Goal: Transaction & Acquisition: Purchase product/service

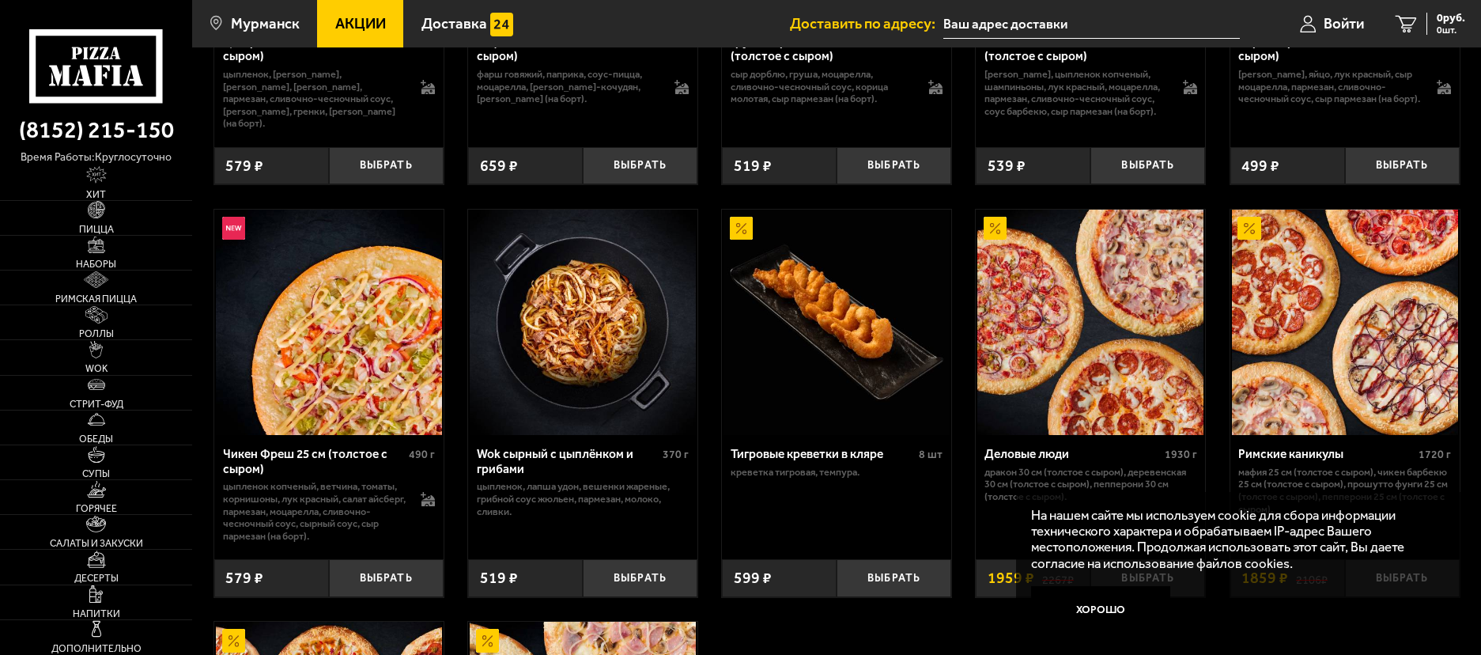
scroll to position [633, 0]
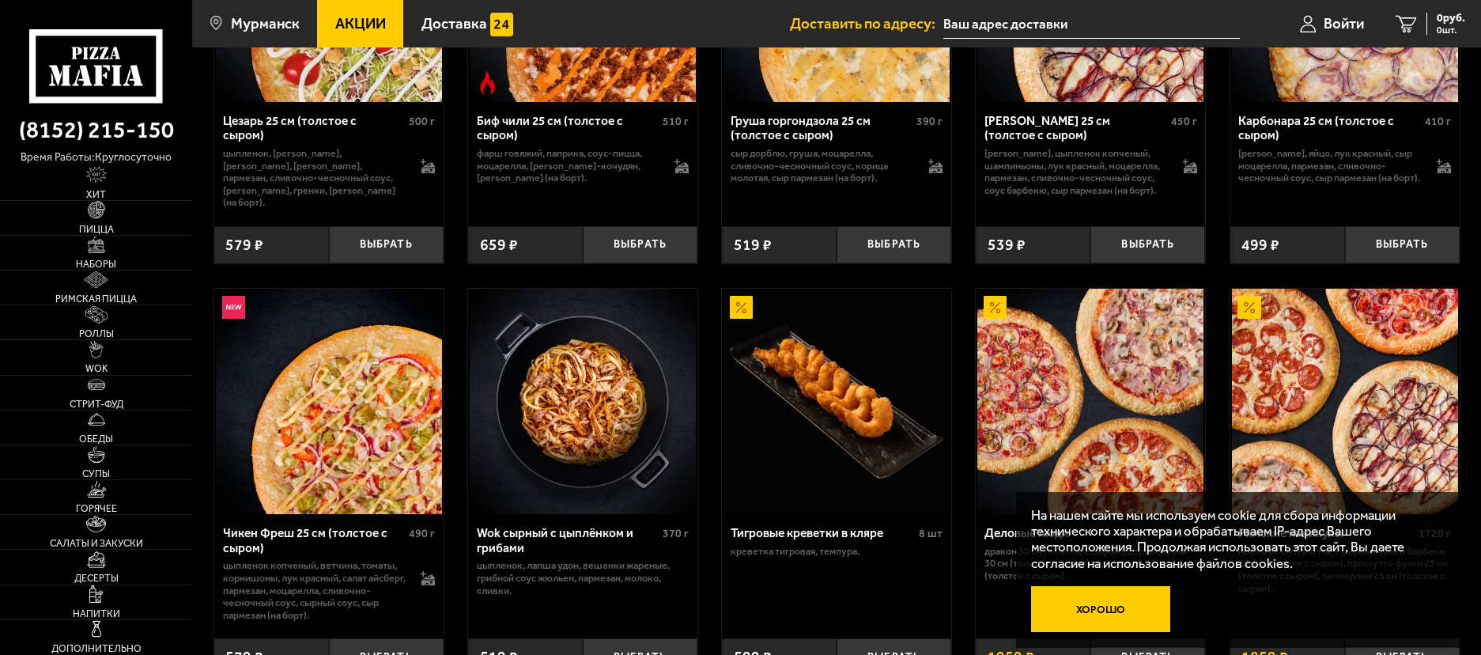
click at [1108, 615] on button "Хорошо" at bounding box center [1100, 609] width 139 height 47
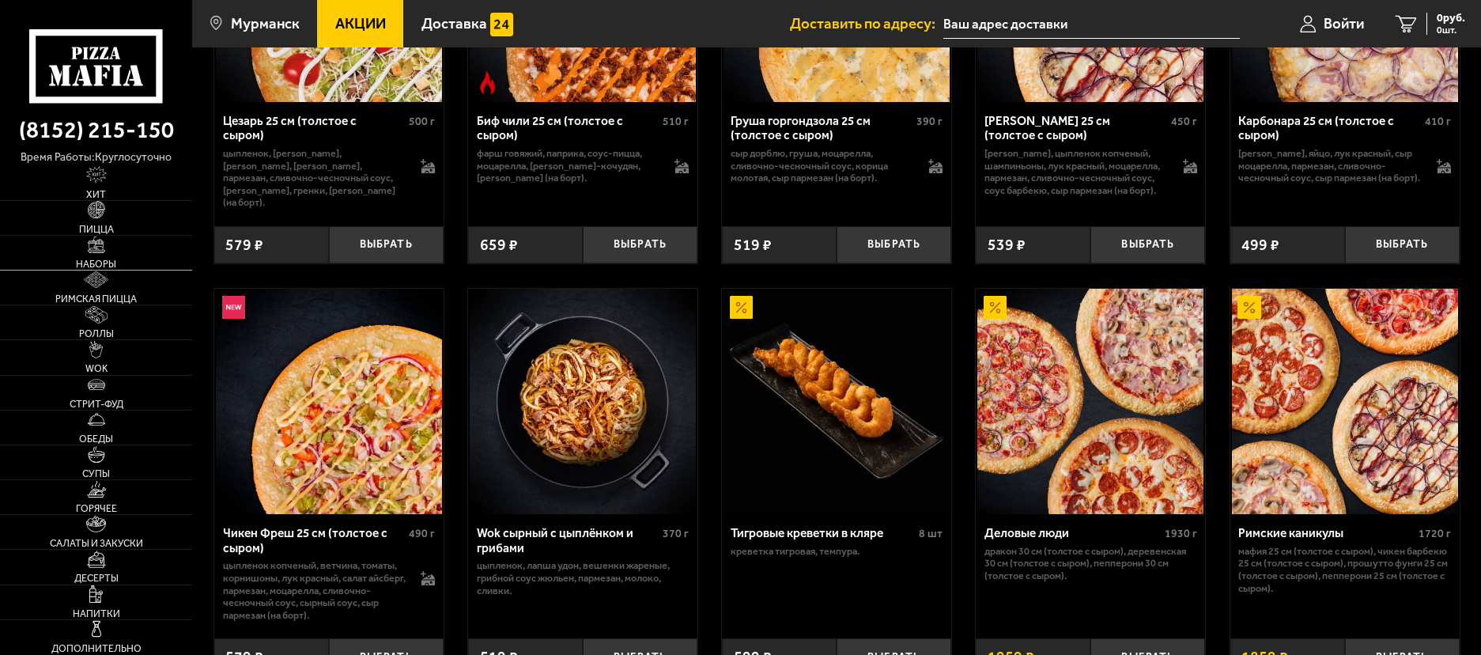
click at [101, 249] on img at bounding box center [96, 244] width 17 height 17
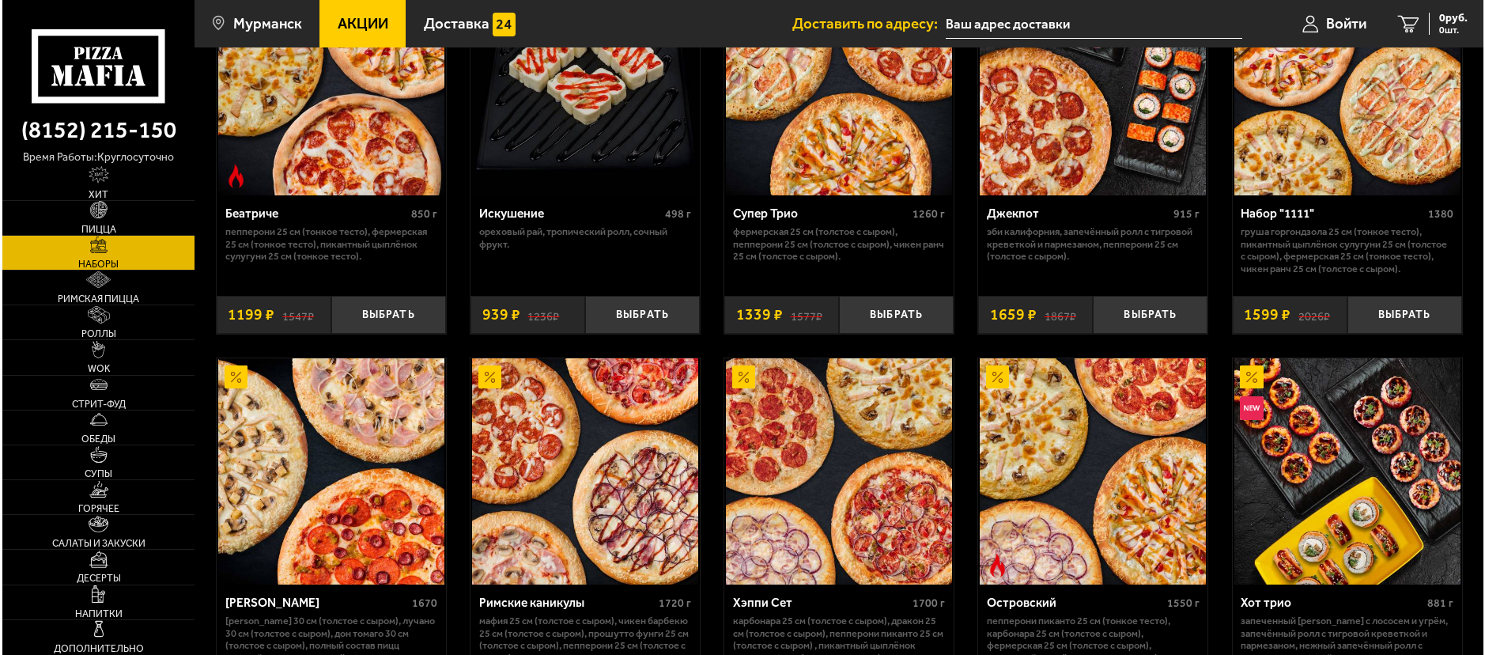
scroll to position [1186, 0]
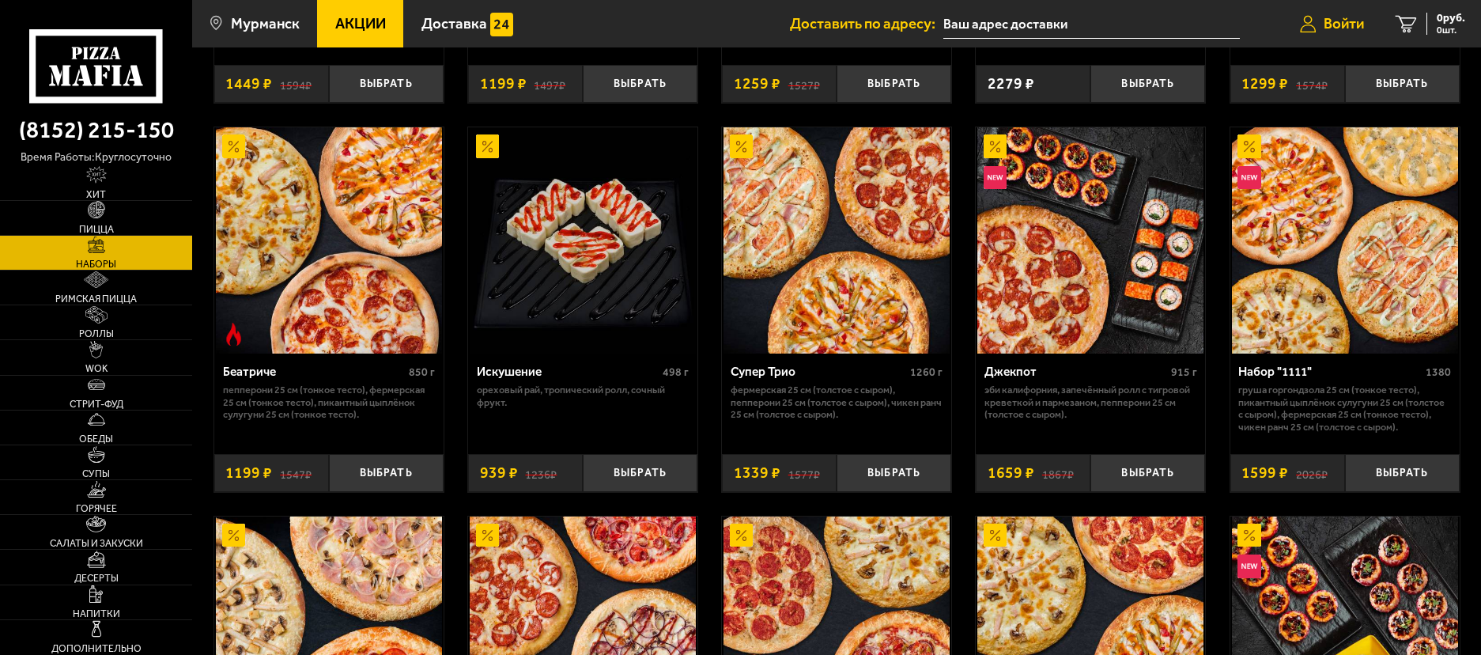
click at [1351, 28] on span "Войти" at bounding box center [1344, 24] width 40 height 15
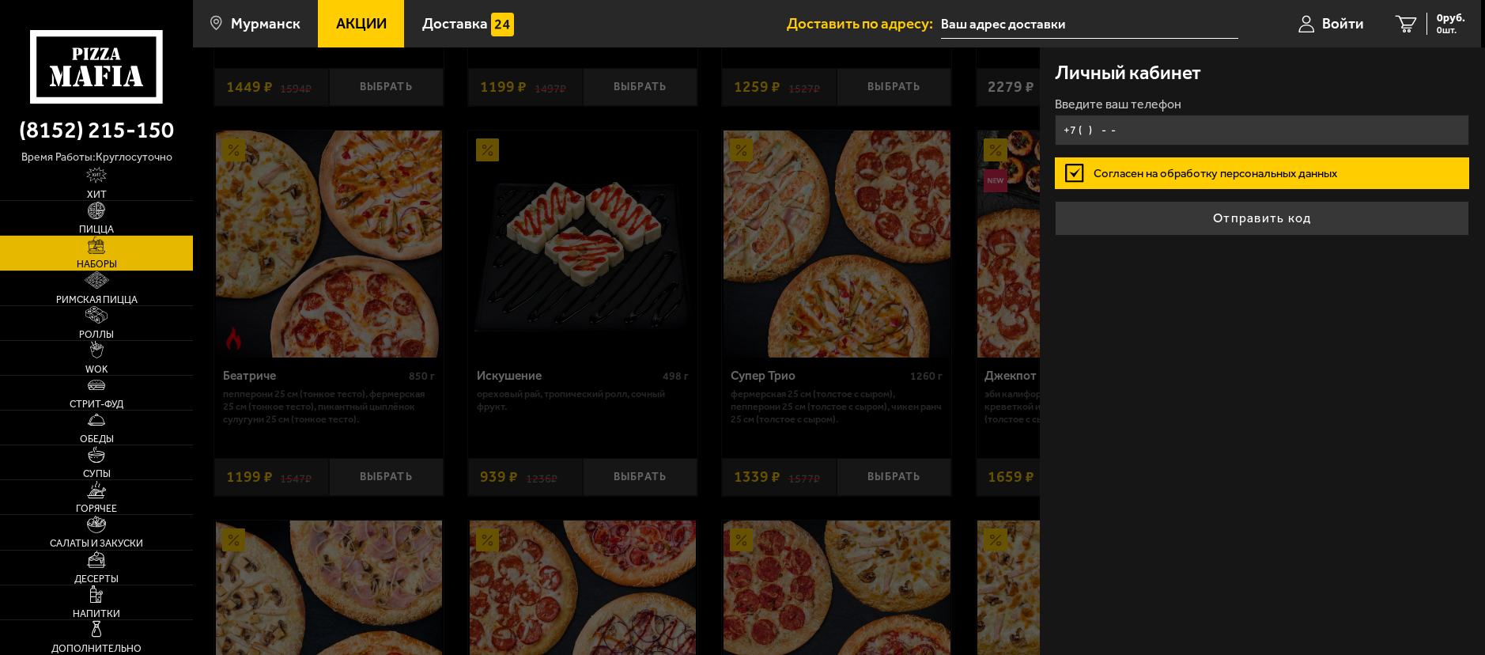
click at [1221, 134] on input "+7 ( ) - -" at bounding box center [1262, 130] width 414 height 31
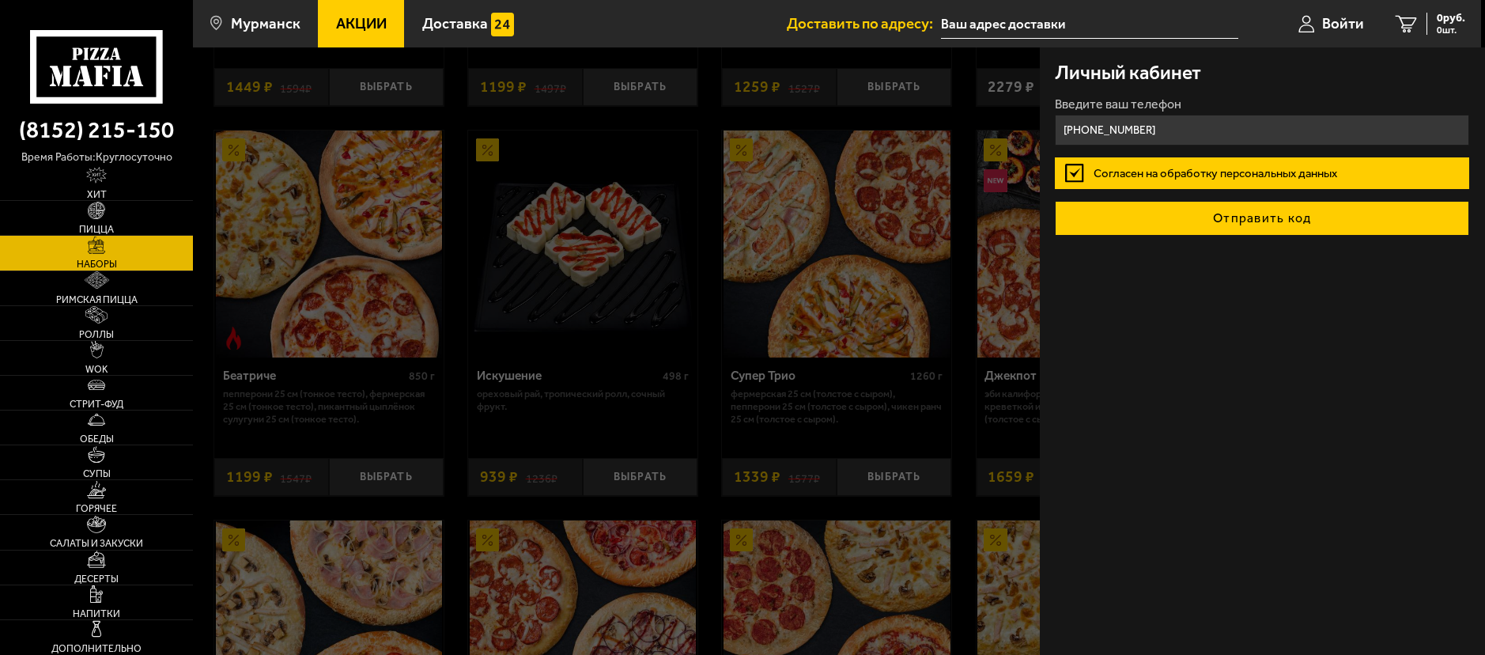
type input "[PHONE_NUMBER]"
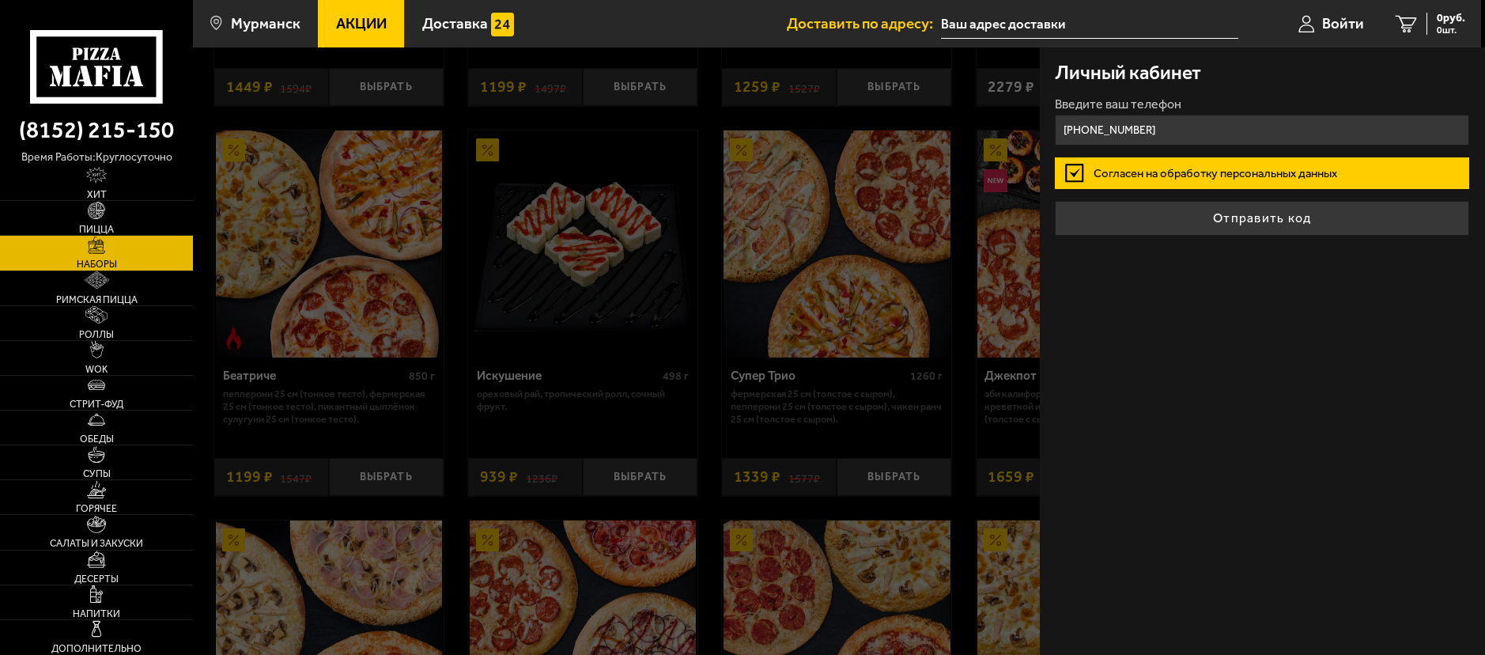
click at [1257, 220] on button "Отправить код" at bounding box center [1262, 218] width 414 height 35
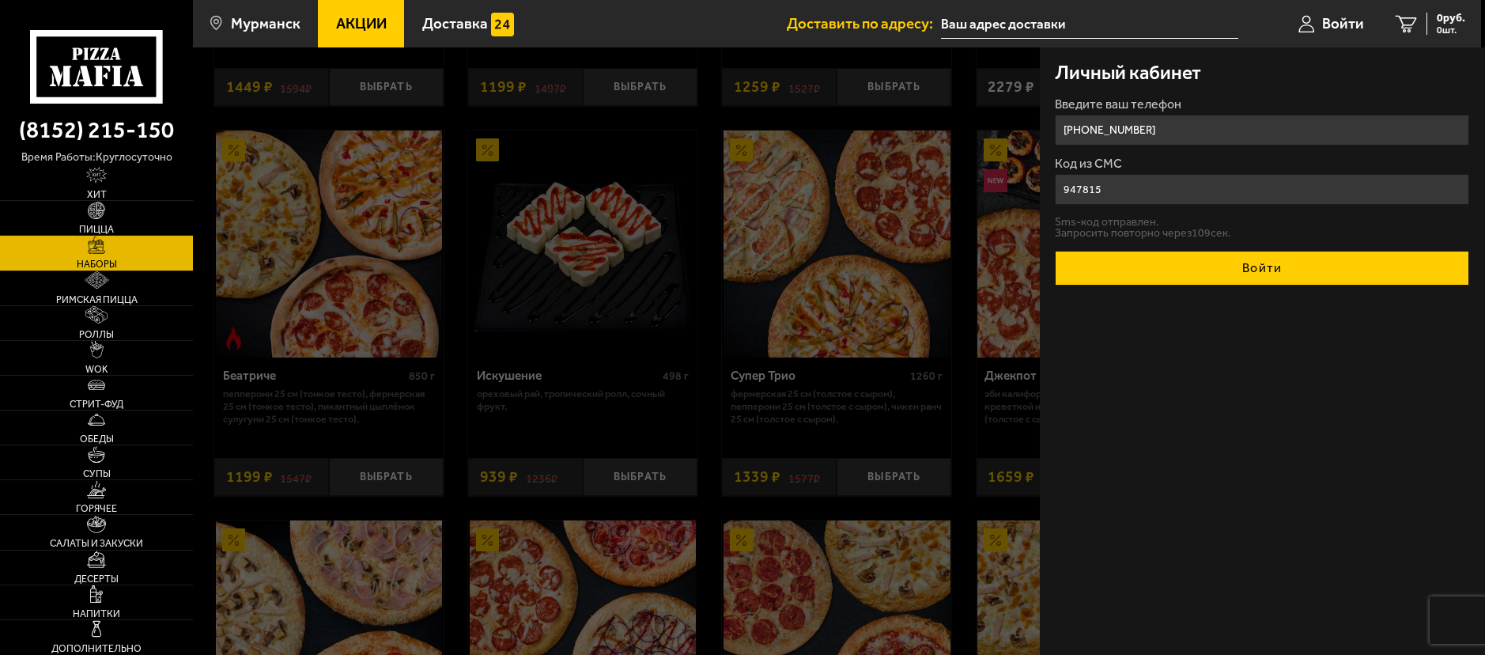
type input "947815"
click at [1310, 263] on button "Войти" at bounding box center [1262, 268] width 414 height 35
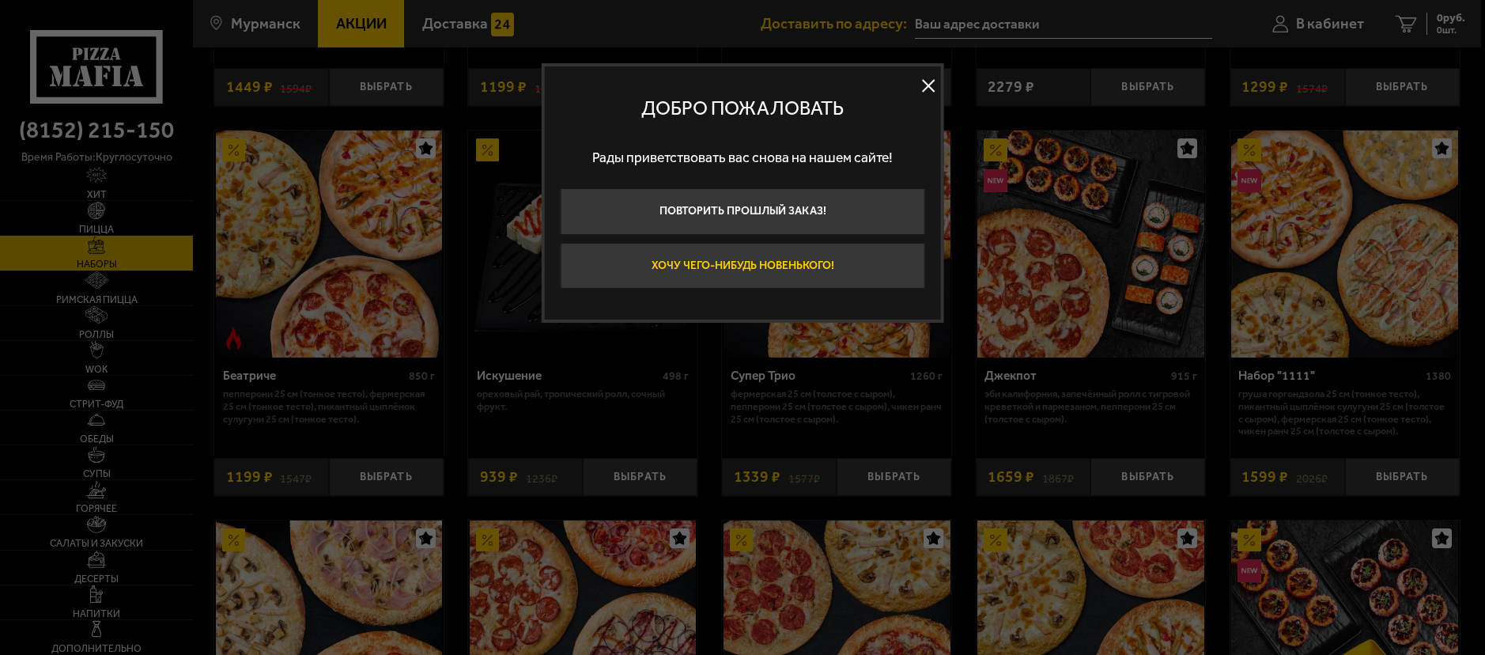
click at [861, 256] on button "Хочу чего-нибудь новенького!" at bounding box center [742, 266] width 365 height 47
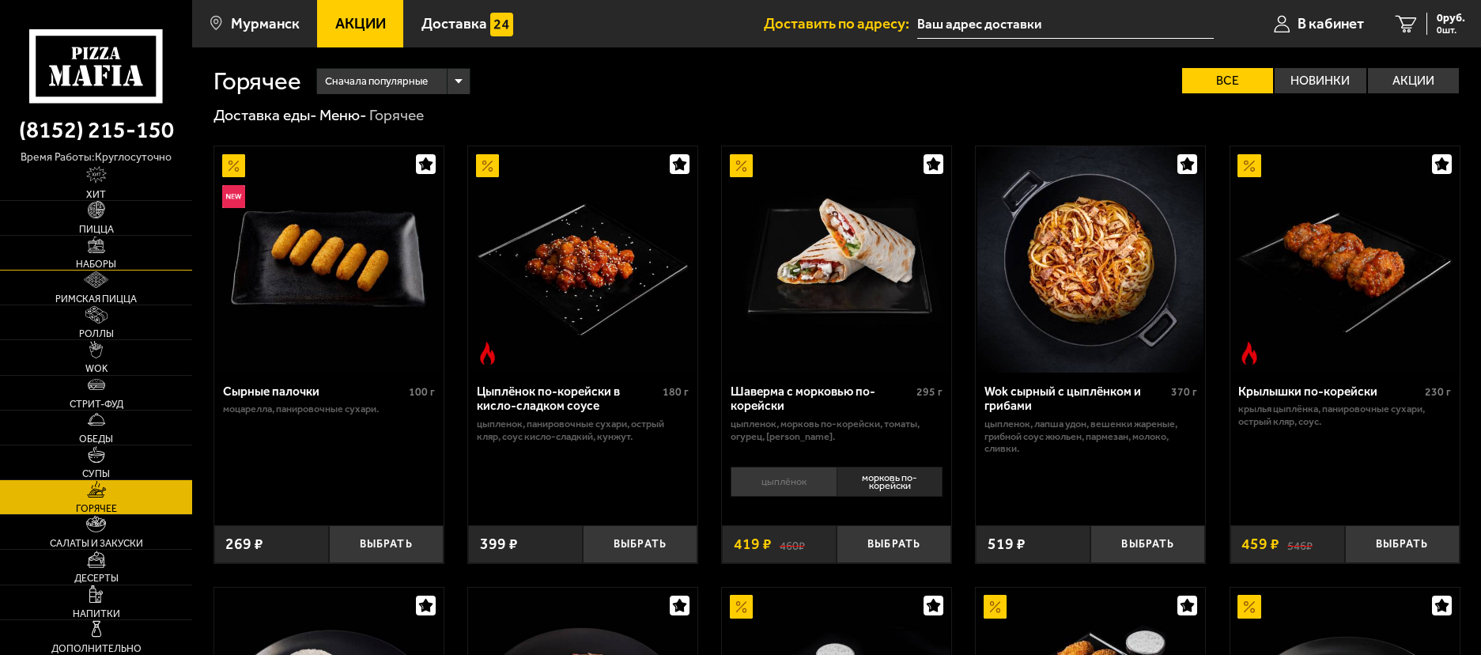
click at [112, 256] on link "Наборы" at bounding box center [96, 253] width 192 height 34
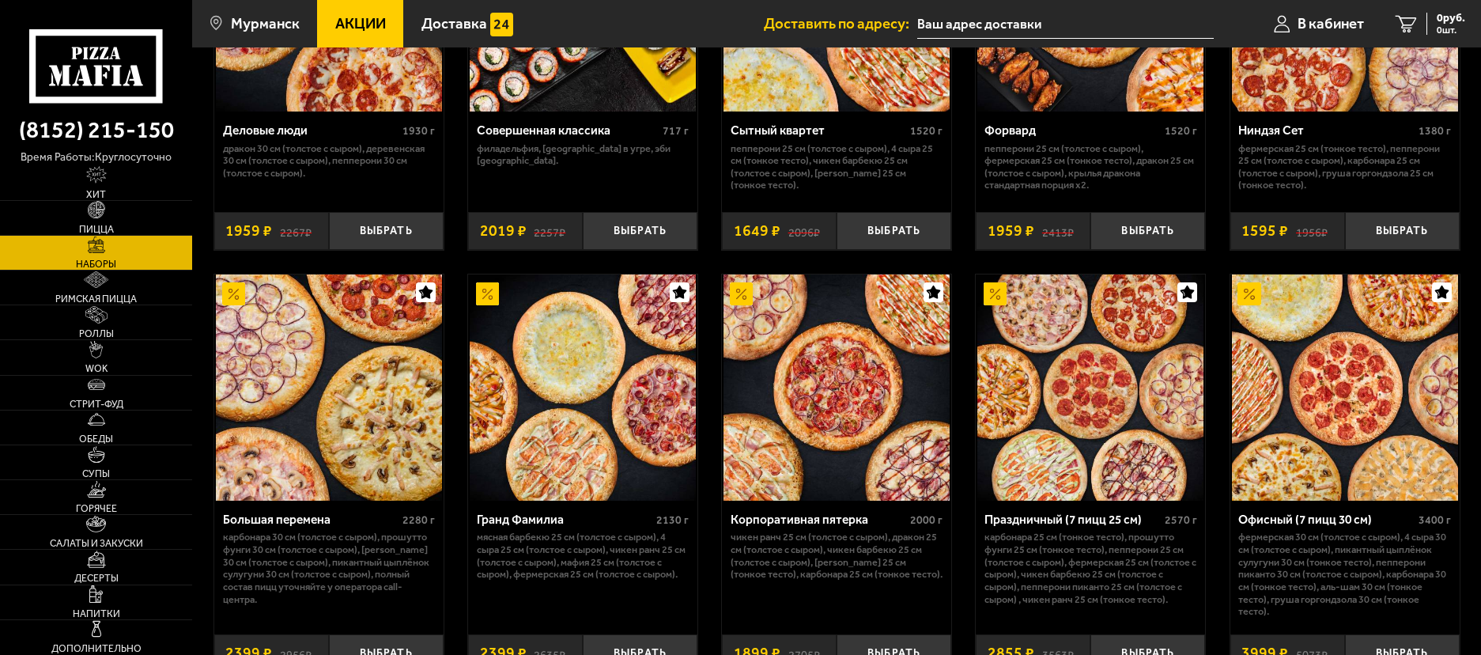
scroll to position [2293, 0]
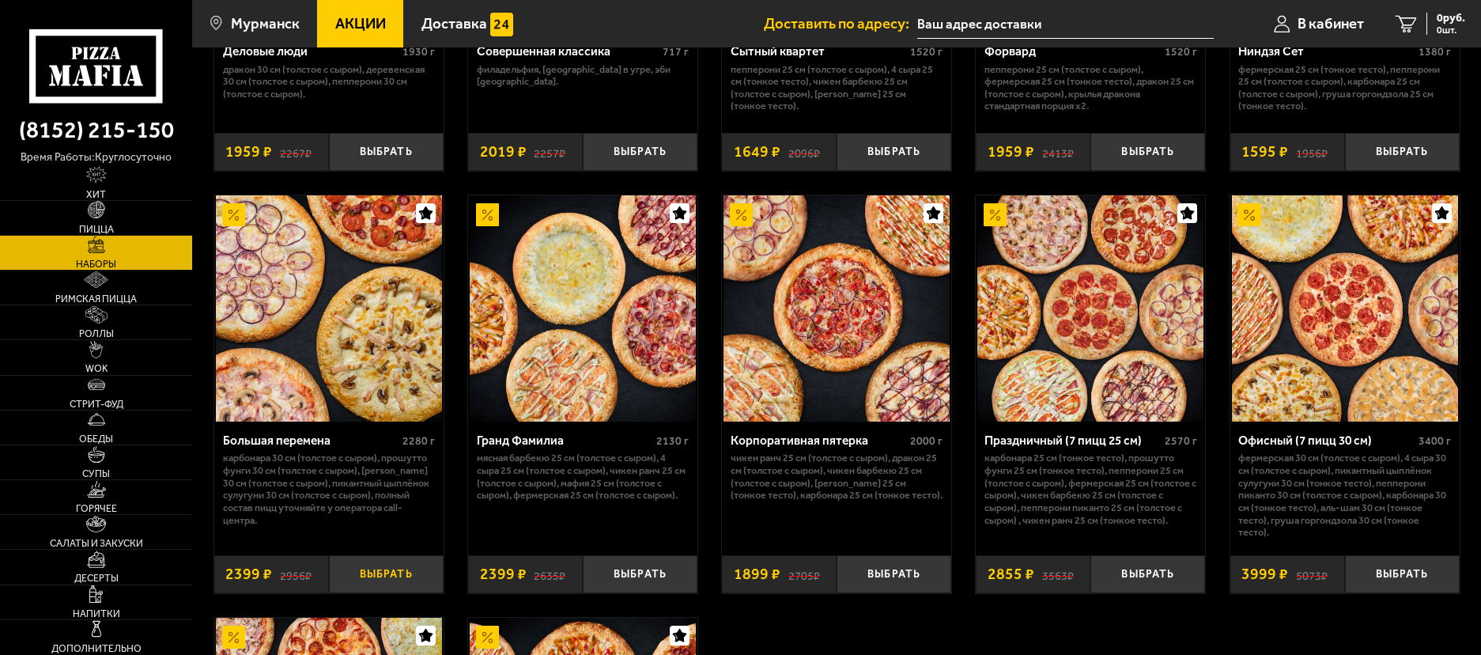
click at [405, 581] on button "Выбрать" at bounding box center [386, 574] width 115 height 38
click at [1011, 31] on input "text" at bounding box center [1046, 23] width 297 height 29
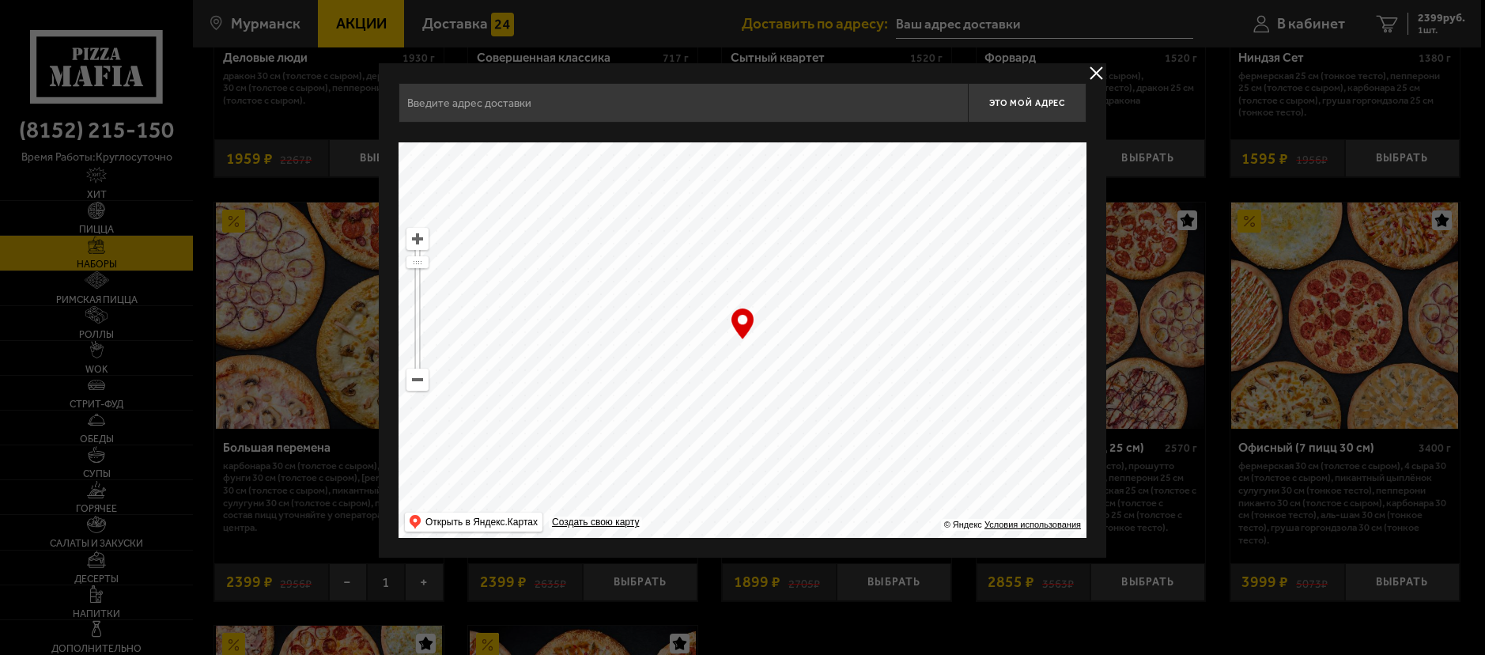
click at [834, 105] on input "text" at bounding box center [683, 103] width 569 height 40
paste input "г.о. город [GEOGRAPHIC_DATA], [GEOGRAPHIC_DATA]. [STREET_ADDRESS]"
click at [1018, 98] on span "Это мой адрес" at bounding box center [1027, 103] width 76 height 10
click at [664, 104] on input "г.о. город [GEOGRAPHIC_DATA], [GEOGRAPHIC_DATA]. [STREET_ADDRESS]" at bounding box center [683, 103] width 569 height 40
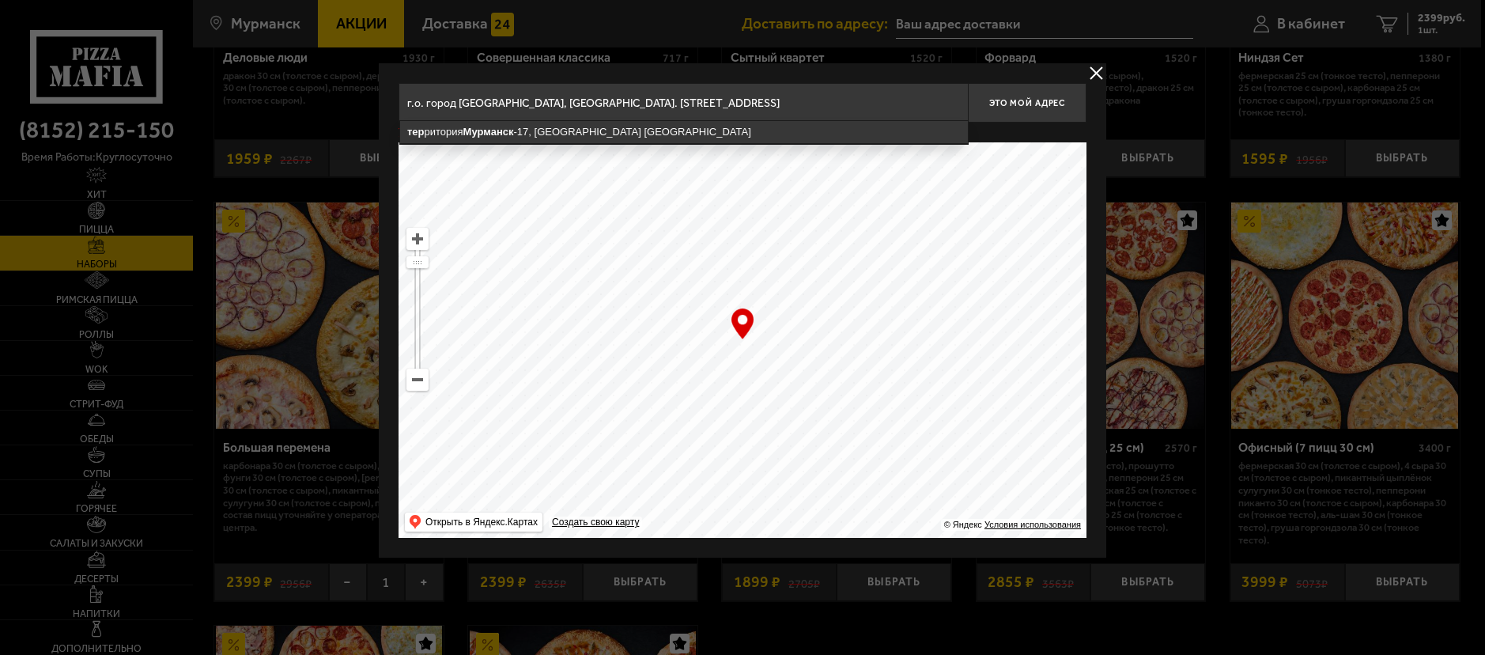
click at [606, 99] on input "г.о. город [GEOGRAPHIC_DATA], [GEOGRAPHIC_DATA]. [STREET_ADDRESS]" at bounding box center [683, 103] width 569 height 40
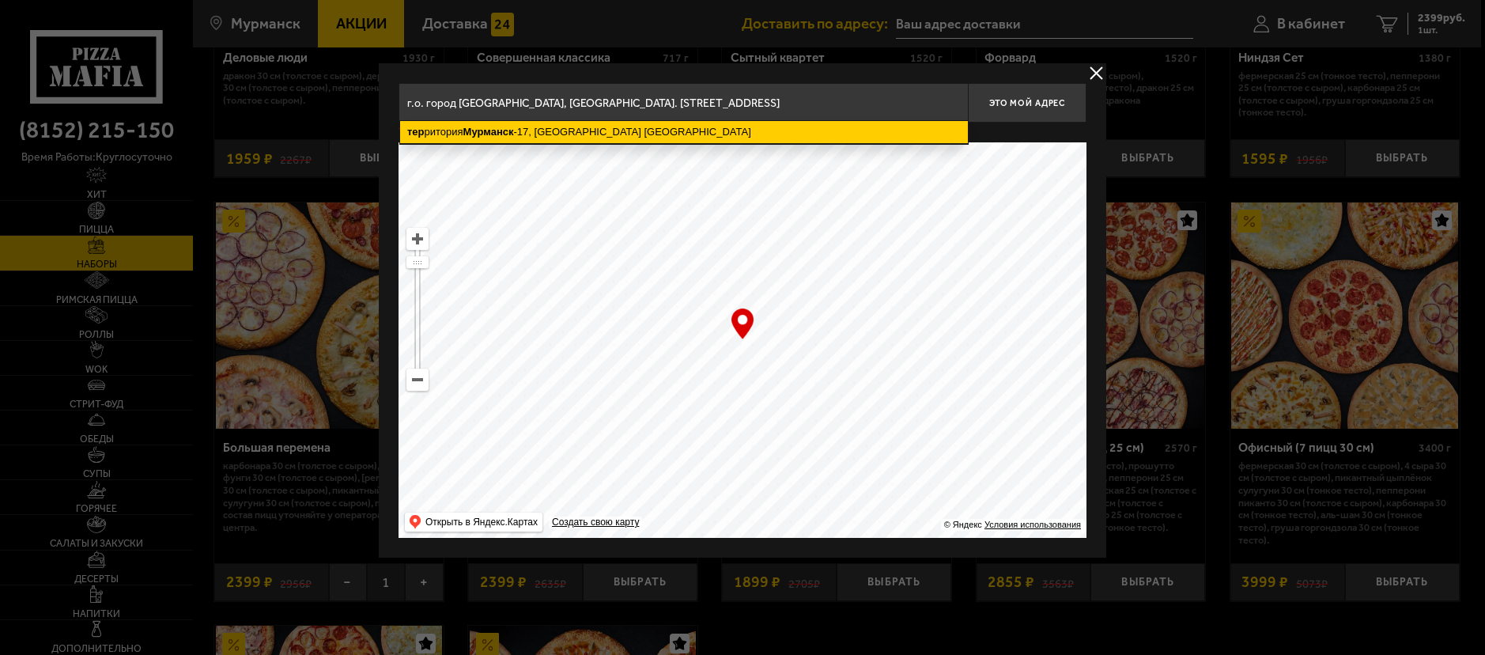
click at [867, 128] on ymaps "тер ритория Мурманск -17, городской округ [GEOGRAPHIC_DATA]" at bounding box center [684, 132] width 568 height 22
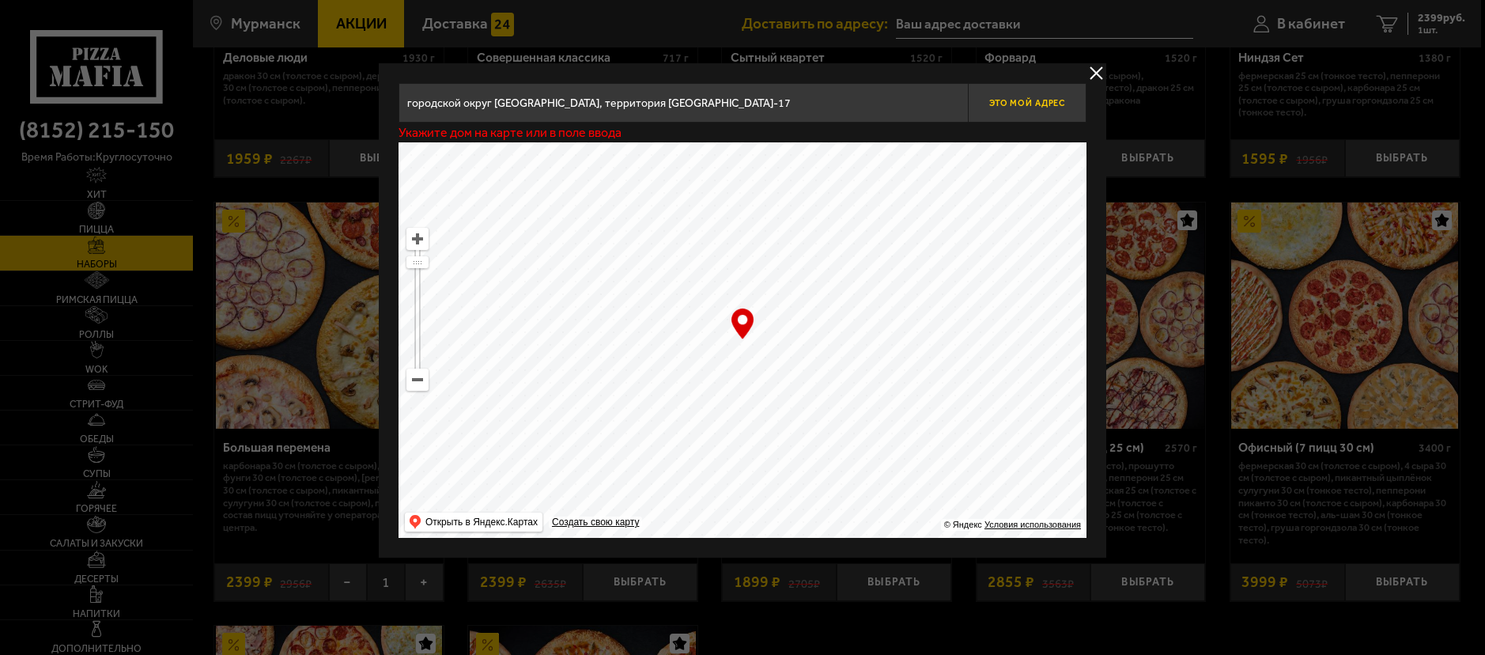
click at [1037, 108] on span "Это мой адрес" at bounding box center [1027, 103] width 76 height 10
drag, startPoint x: 715, startPoint y: 304, endPoint x: 817, endPoint y: 600, distance: 312.9
click at [743, 115] on input "городской округ [GEOGRAPHIC_DATA], территория [GEOGRAPHIC_DATA]-17" at bounding box center [683, 103] width 569 height 40
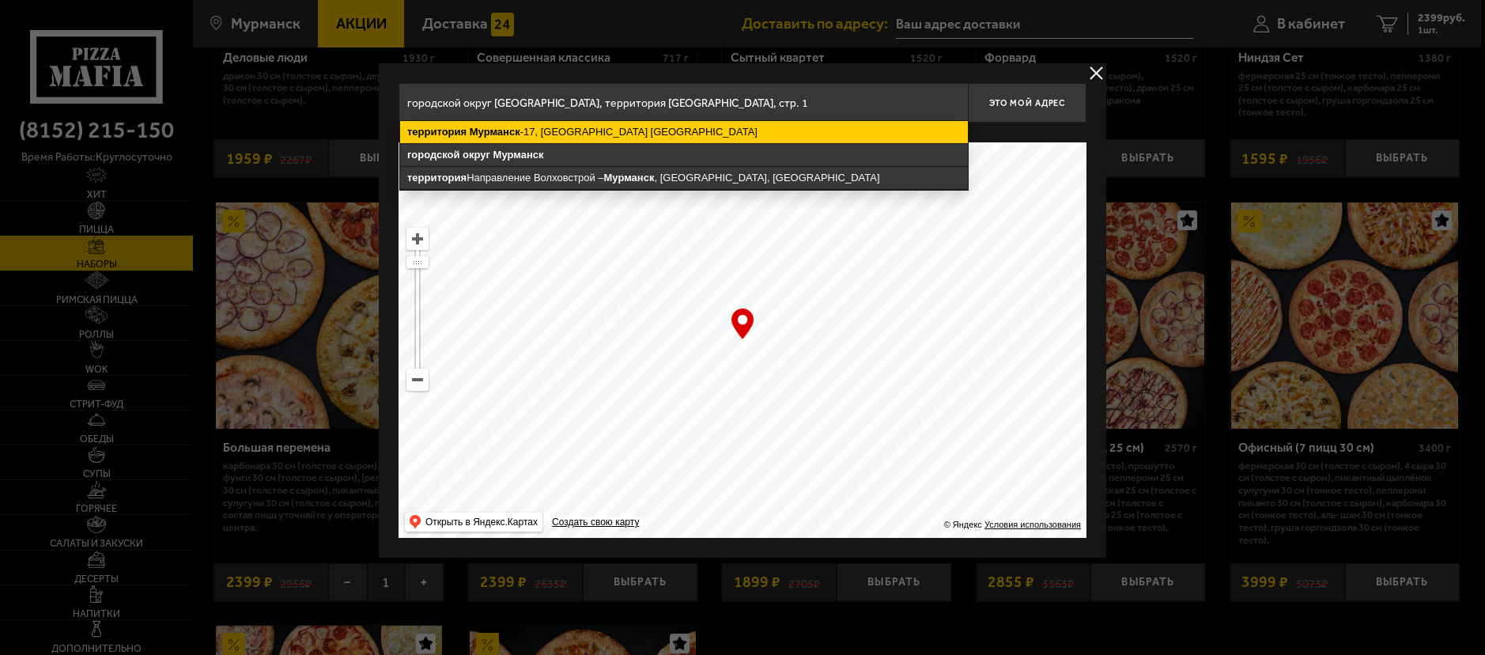
click at [734, 127] on ymaps "территория [GEOGRAPHIC_DATA] -17, городской округ [GEOGRAPHIC_DATA]" at bounding box center [684, 132] width 568 height 22
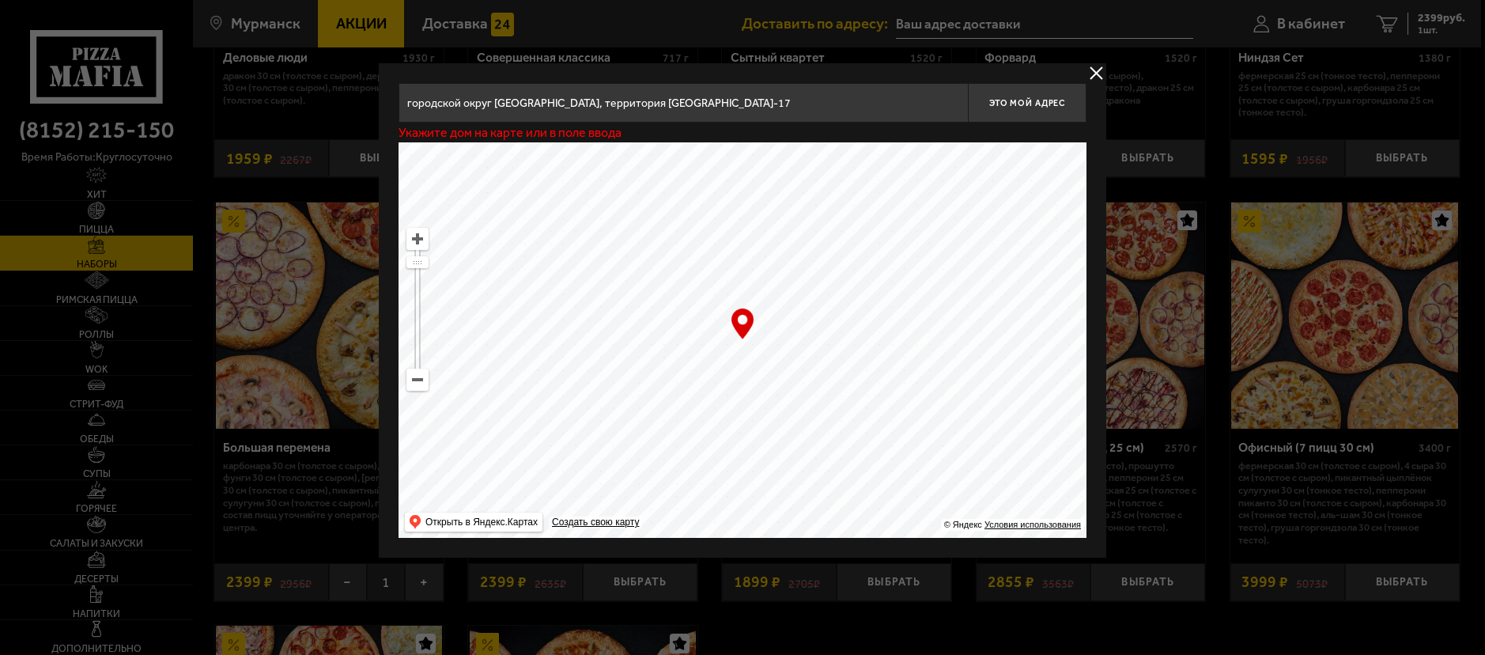
drag, startPoint x: 732, startPoint y: 293, endPoint x: 744, endPoint y: 409, distance: 116.9
click at [744, 409] on ymaps at bounding box center [743, 339] width 688 height 395
drag, startPoint x: 774, startPoint y: 202, endPoint x: 648, endPoint y: 327, distance: 177.3
click at [759, 342] on ymaps at bounding box center [743, 339] width 688 height 395
drag, startPoint x: 423, startPoint y: 265, endPoint x: 422, endPoint y: 285, distance: 19.8
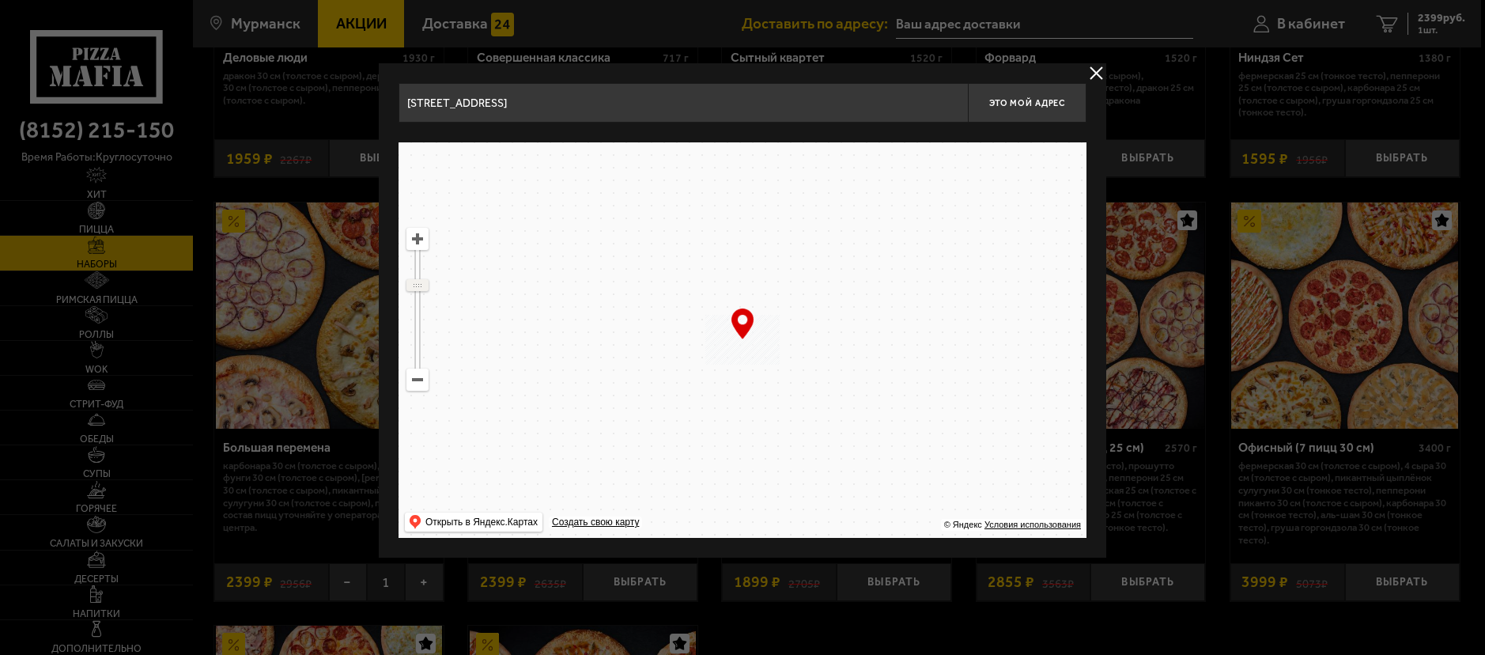
click at [422, 285] on ymaps at bounding box center [417, 285] width 21 height 10
drag, startPoint x: 652, startPoint y: 255, endPoint x: 626, endPoint y: 505, distance: 251.3
click at [626, 505] on ymaps at bounding box center [743, 339] width 688 height 395
drag, startPoint x: 798, startPoint y: 236, endPoint x: 815, endPoint y: 104, distance: 132.4
click at [815, 104] on div "[STREET_ADDRESS] Это мой адрес Найдите адрес перетащив карту … © Яндекс Условия…" at bounding box center [743, 310] width 688 height 455
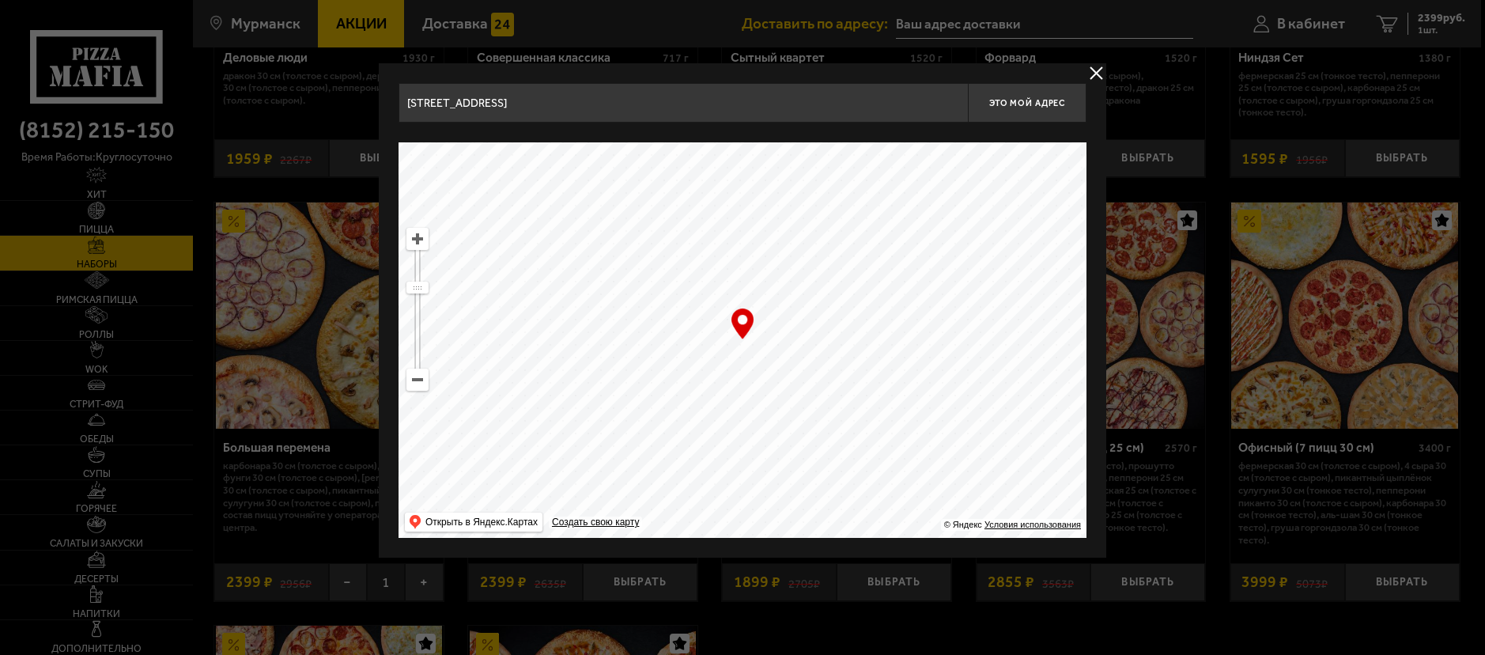
type input "[STREET_ADDRESS][PERSON_NAME]"
drag, startPoint x: 693, startPoint y: 209, endPoint x: 731, endPoint y: 322, distance: 119.3
click at [731, 322] on ymaps at bounding box center [743, 339] width 688 height 395
click at [416, 373] on ymaps at bounding box center [417, 379] width 21 height 21
click at [410, 236] on ymaps at bounding box center [417, 239] width 21 height 21
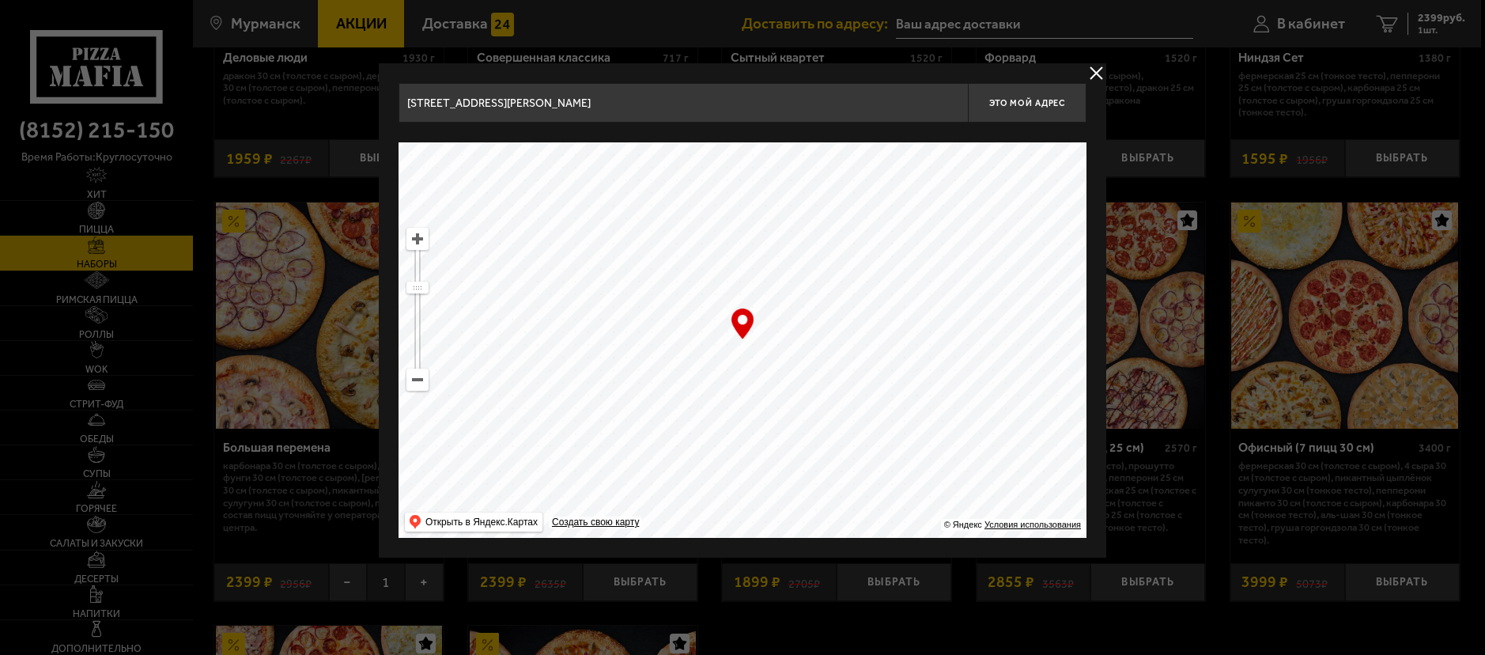
click at [410, 236] on ymaps at bounding box center [417, 239] width 21 height 21
click at [411, 236] on ymaps at bounding box center [417, 239] width 21 height 21
drag, startPoint x: 600, startPoint y: 232, endPoint x: 655, endPoint y: 673, distance: 444.6
click at [425, 244] on ymaps at bounding box center [417, 239] width 21 height 21
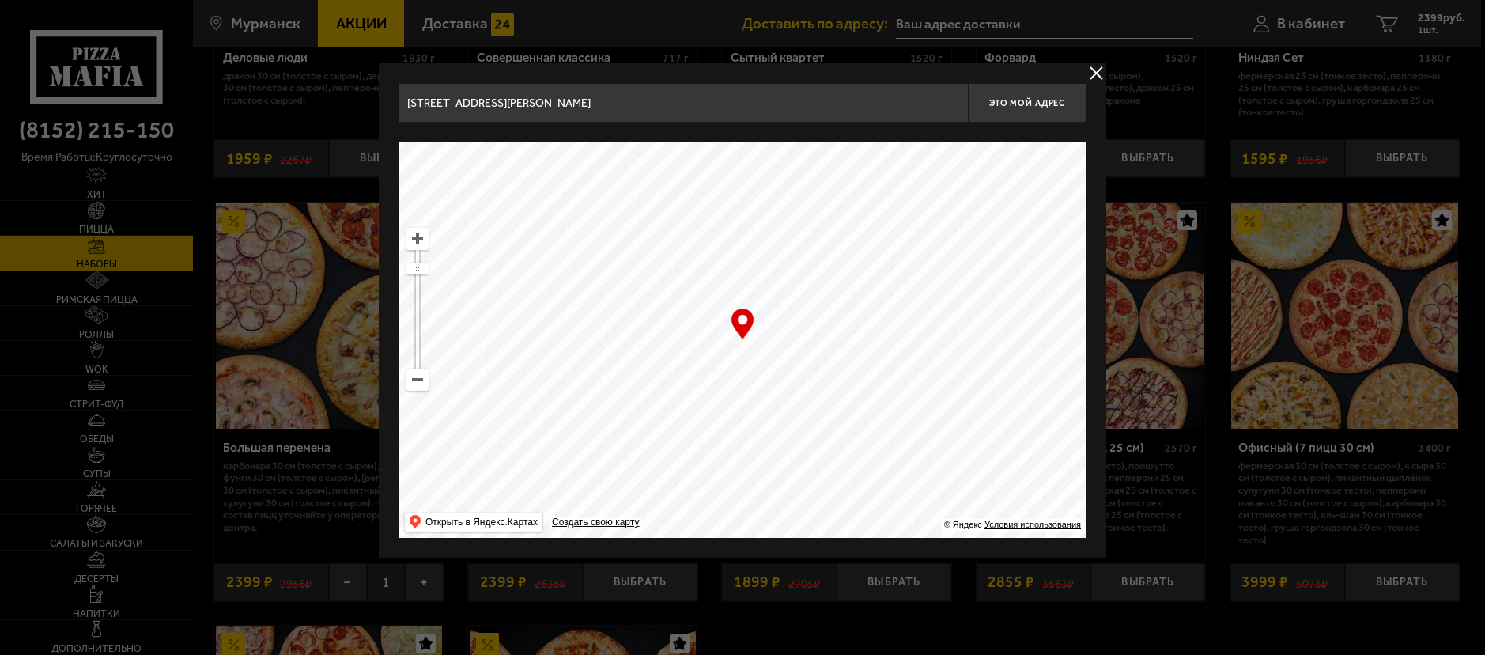
click at [425, 244] on ymaps at bounding box center [417, 239] width 21 height 21
drag, startPoint x: 600, startPoint y: 267, endPoint x: 805, endPoint y: 408, distance: 249.0
click at [805, 408] on ymaps at bounding box center [743, 339] width 688 height 395
click at [403, 232] on ymaps at bounding box center [743, 339] width 688 height 395
click at [414, 244] on ymaps at bounding box center [417, 239] width 21 height 21
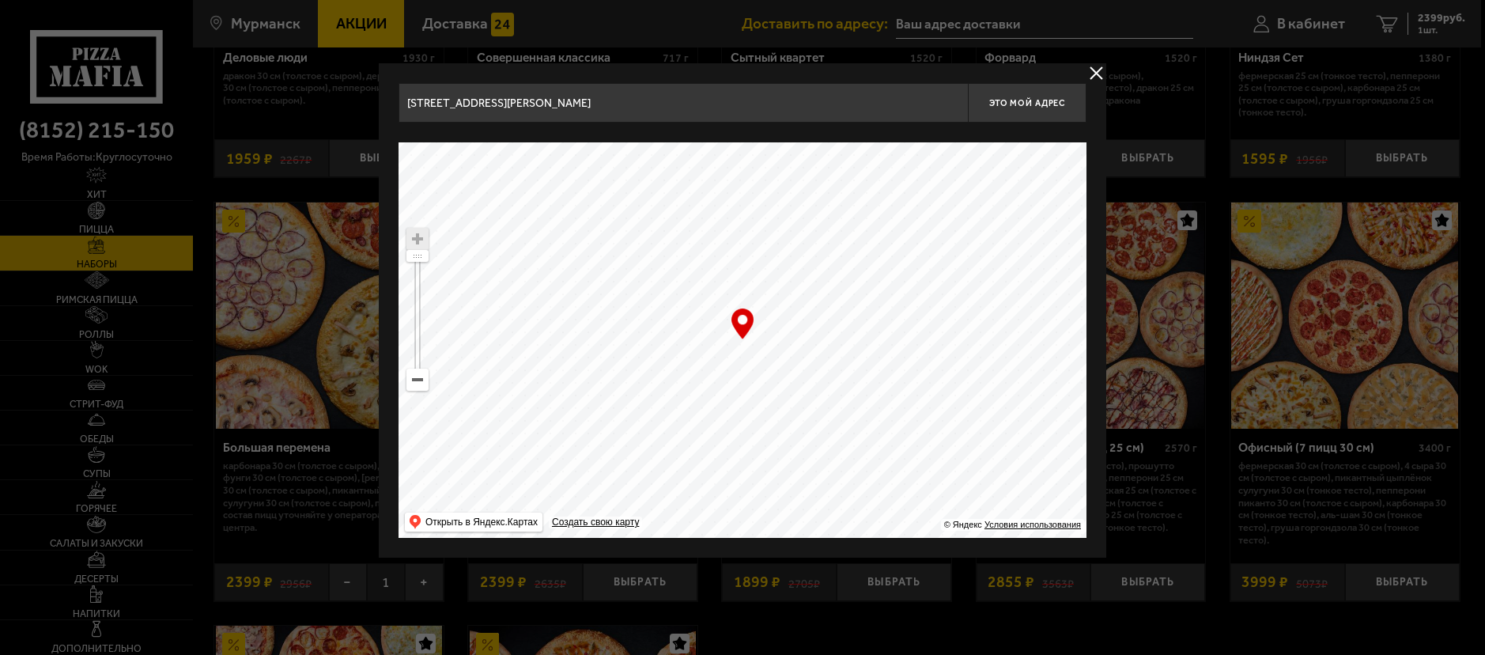
click at [1099, 70] on button "delivery type" at bounding box center [1097, 73] width 20 height 20
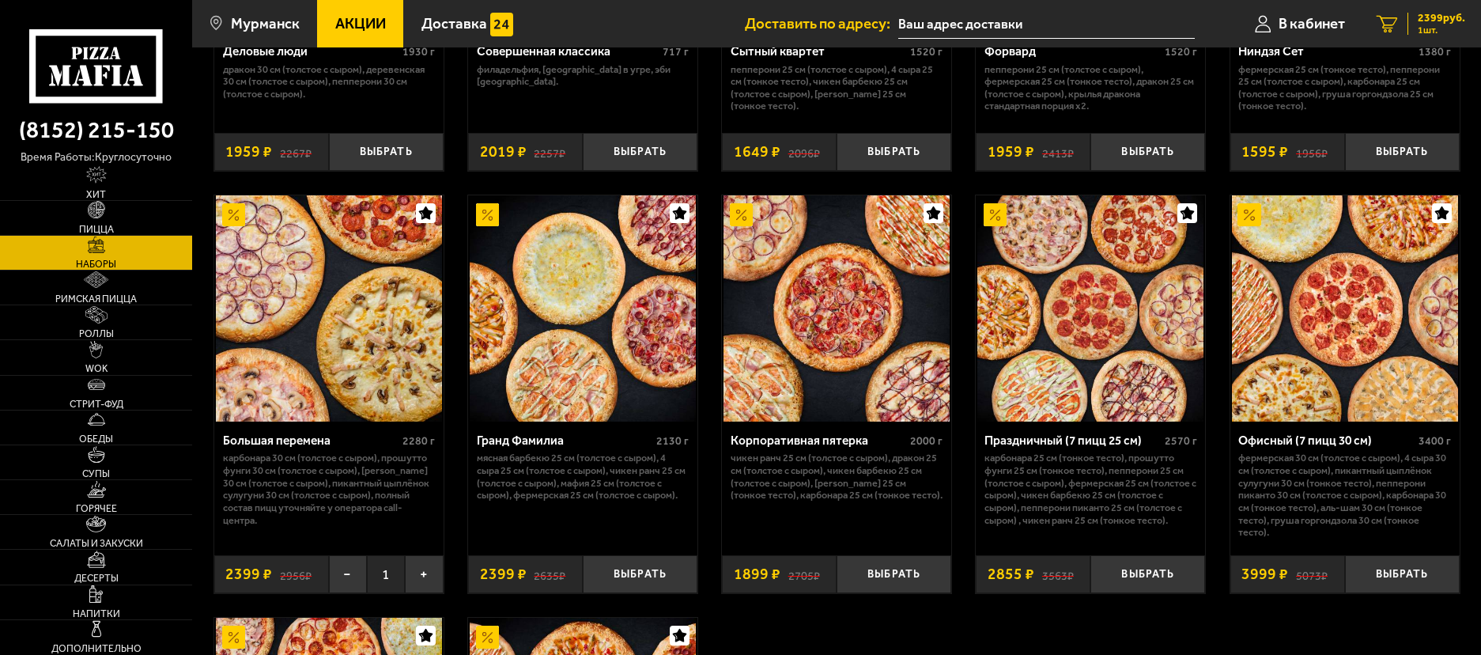
click at [1433, 23] on span "2399 руб." at bounding box center [1441, 18] width 47 height 11
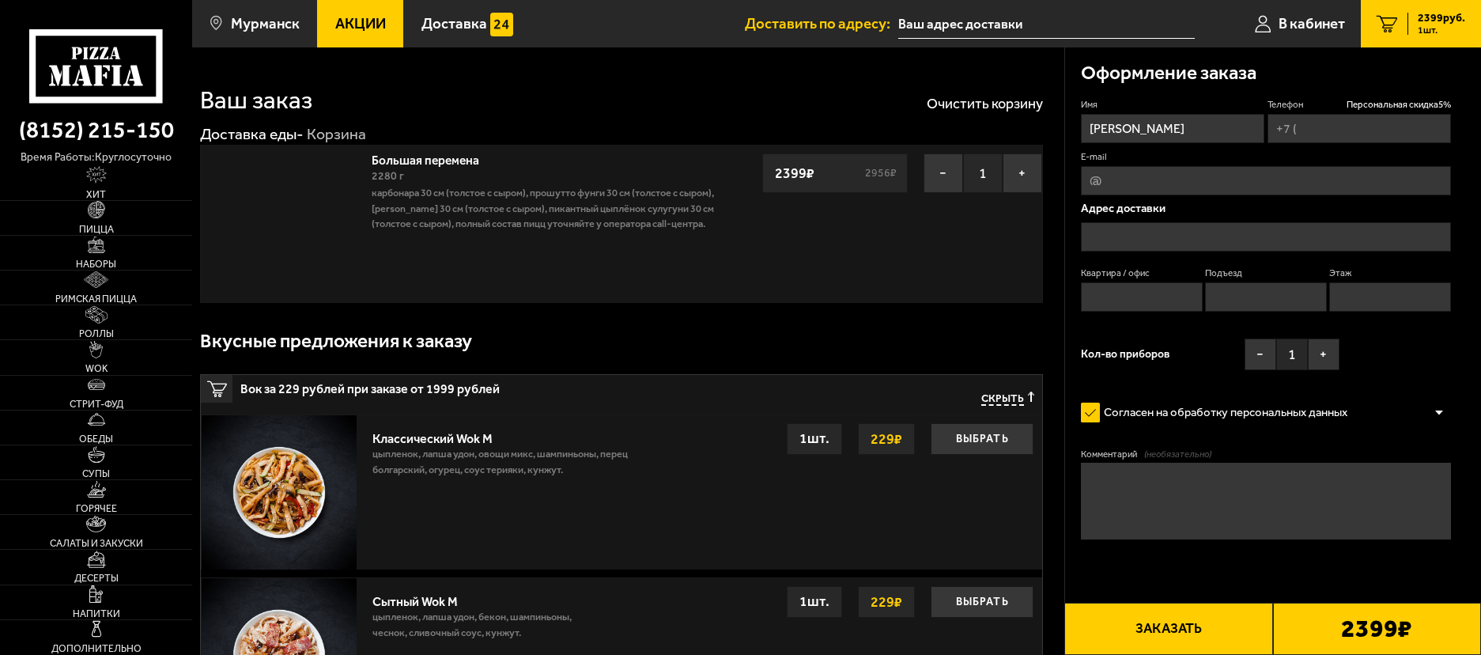
type input "[PHONE_NUMBER]"
type input "[STREET_ADDRESS]"
type input "67"
type input "2"
type input "5"
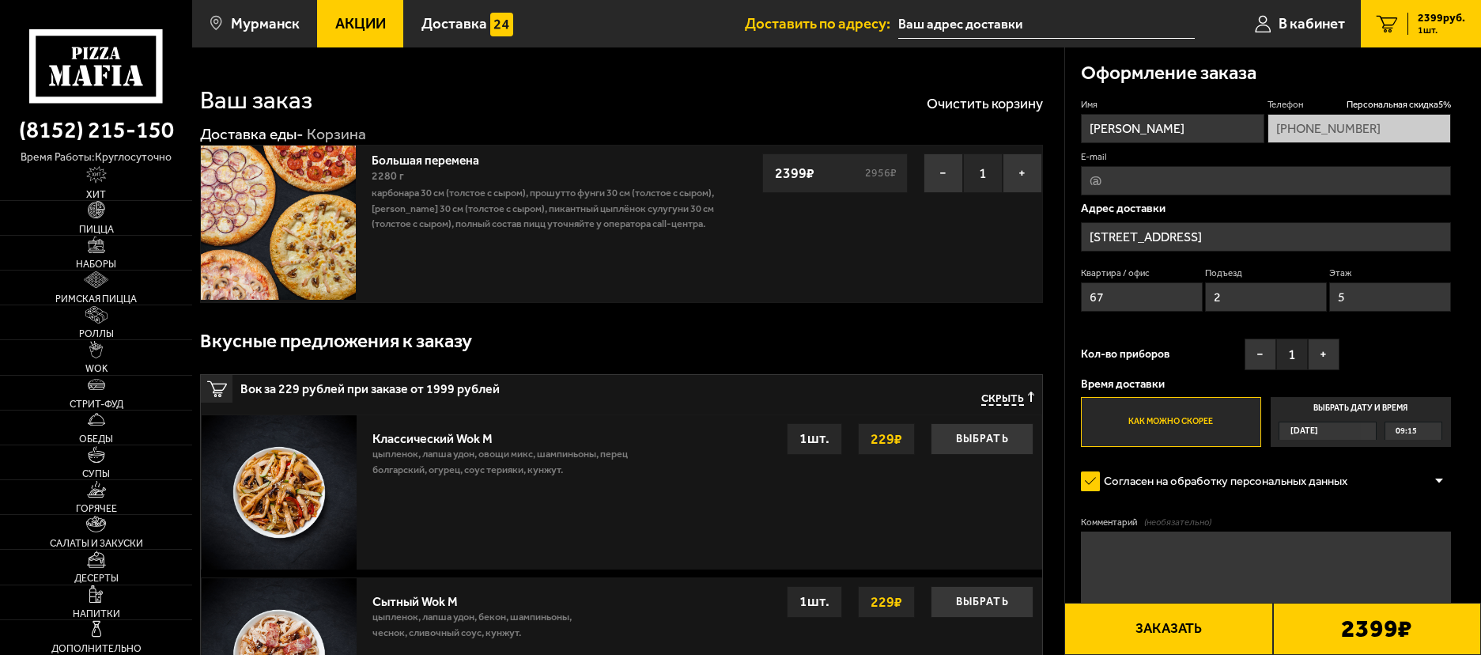
click at [1242, 231] on input "[STREET_ADDRESS]" at bounding box center [1266, 236] width 370 height 29
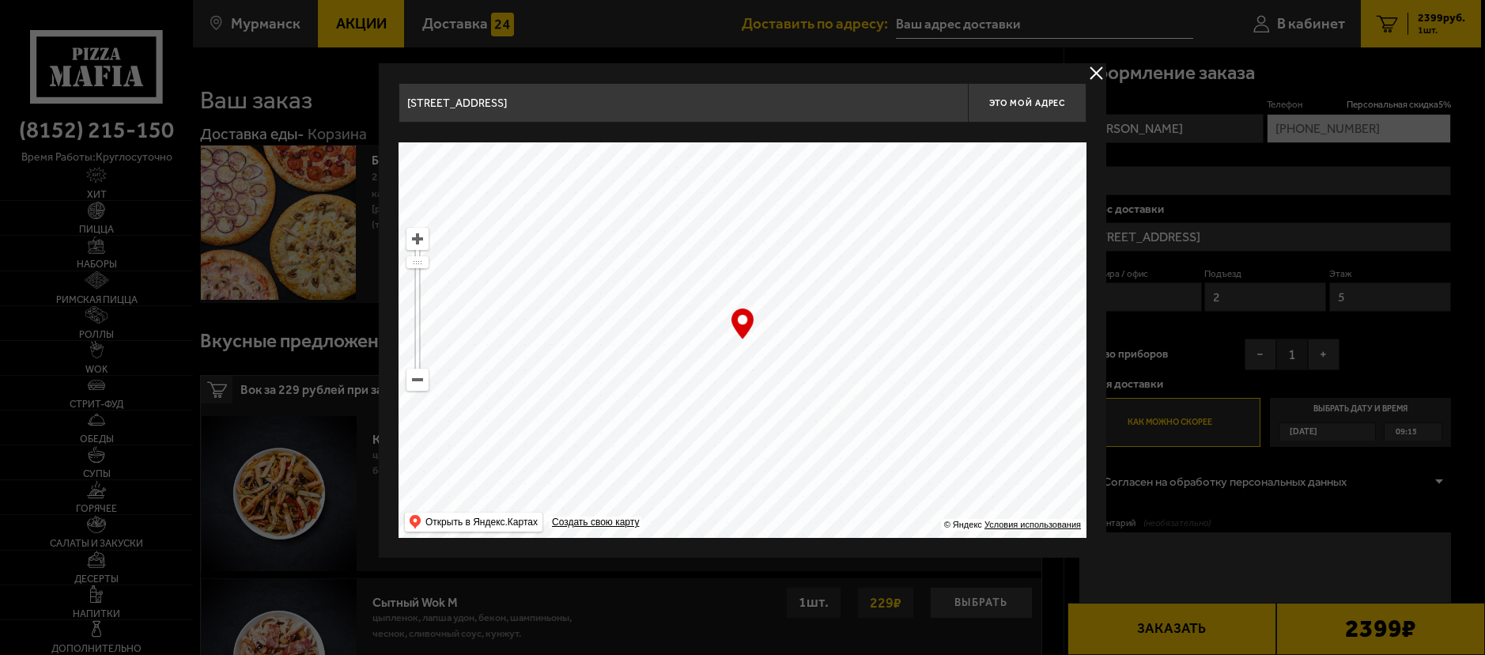
drag, startPoint x: 753, startPoint y: 98, endPoint x: 310, endPoint y: 90, distance: 442.9
type input "f"
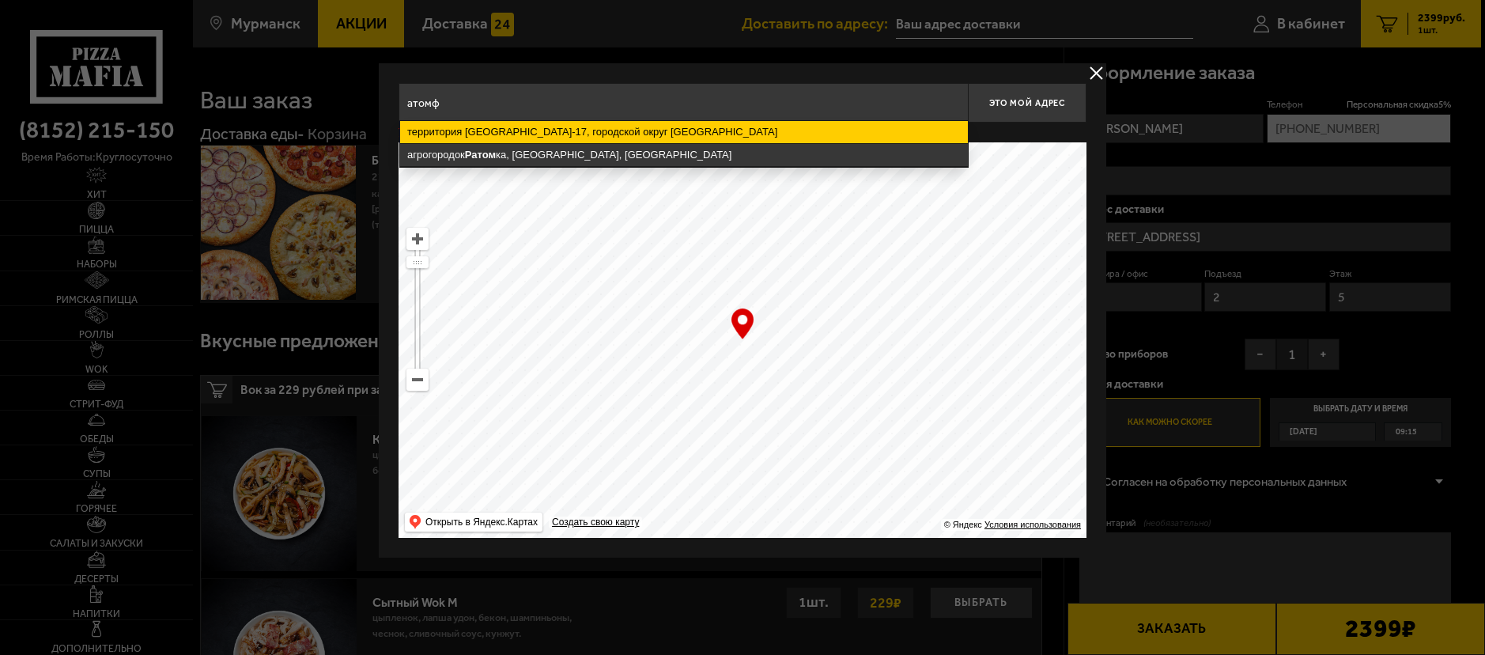
click at [664, 130] on ymaps "территория [GEOGRAPHIC_DATA]-17, городской округ [GEOGRAPHIC_DATA]" at bounding box center [684, 132] width 568 height 22
type input "городской округ [GEOGRAPHIC_DATA], территория [GEOGRAPHIC_DATA]-17"
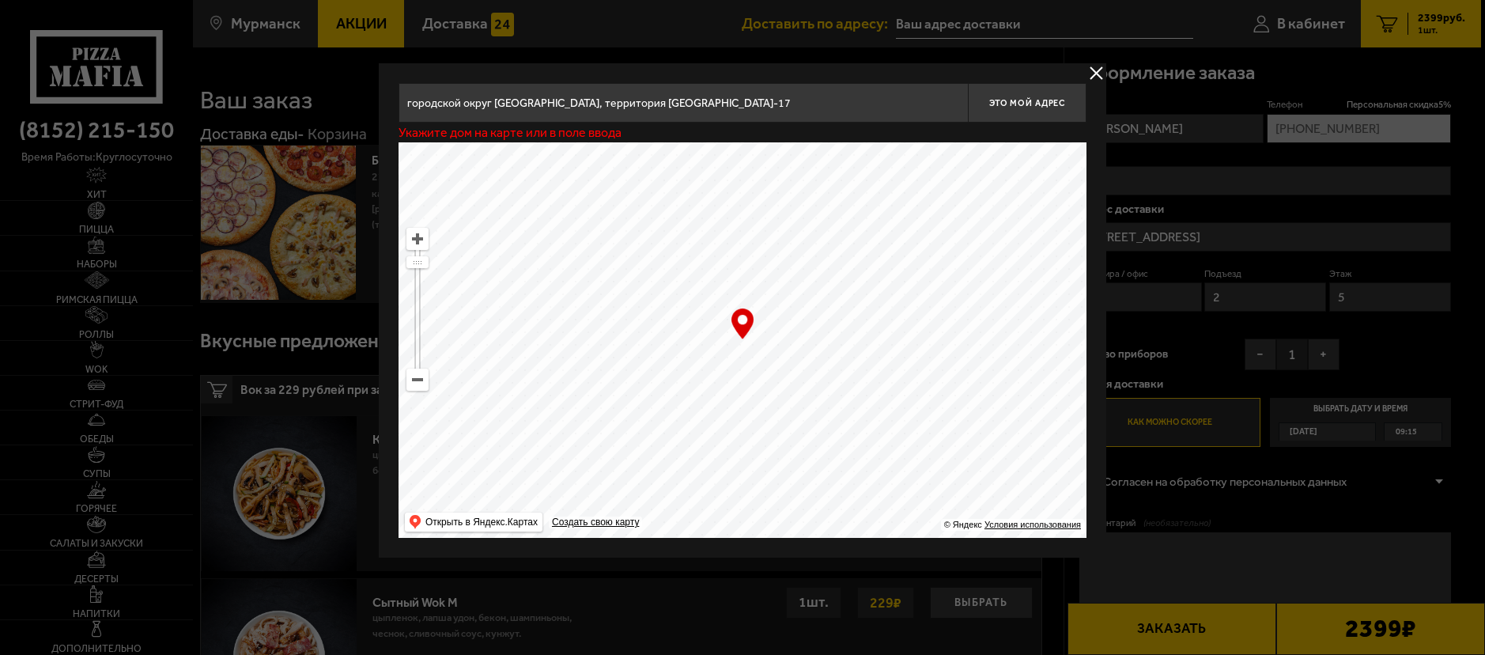
click at [1093, 74] on button "delivery type" at bounding box center [1097, 73] width 20 height 20
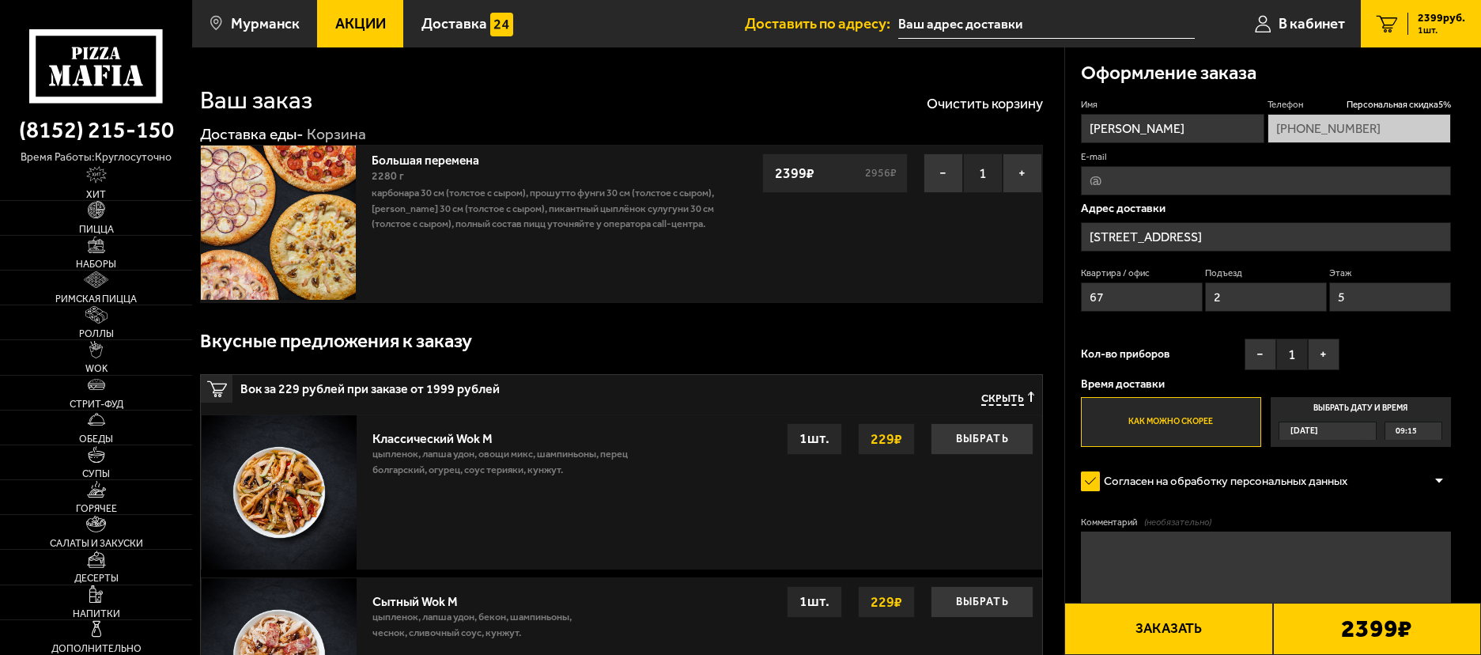
click at [1366, 427] on div "[DATE]" at bounding box center [1327, 431] width 97 height 18
click at [0, 0] on input "Выбрать дату и время [DATE] 09:15" at bounding box center [0, 0] width 0 height 0
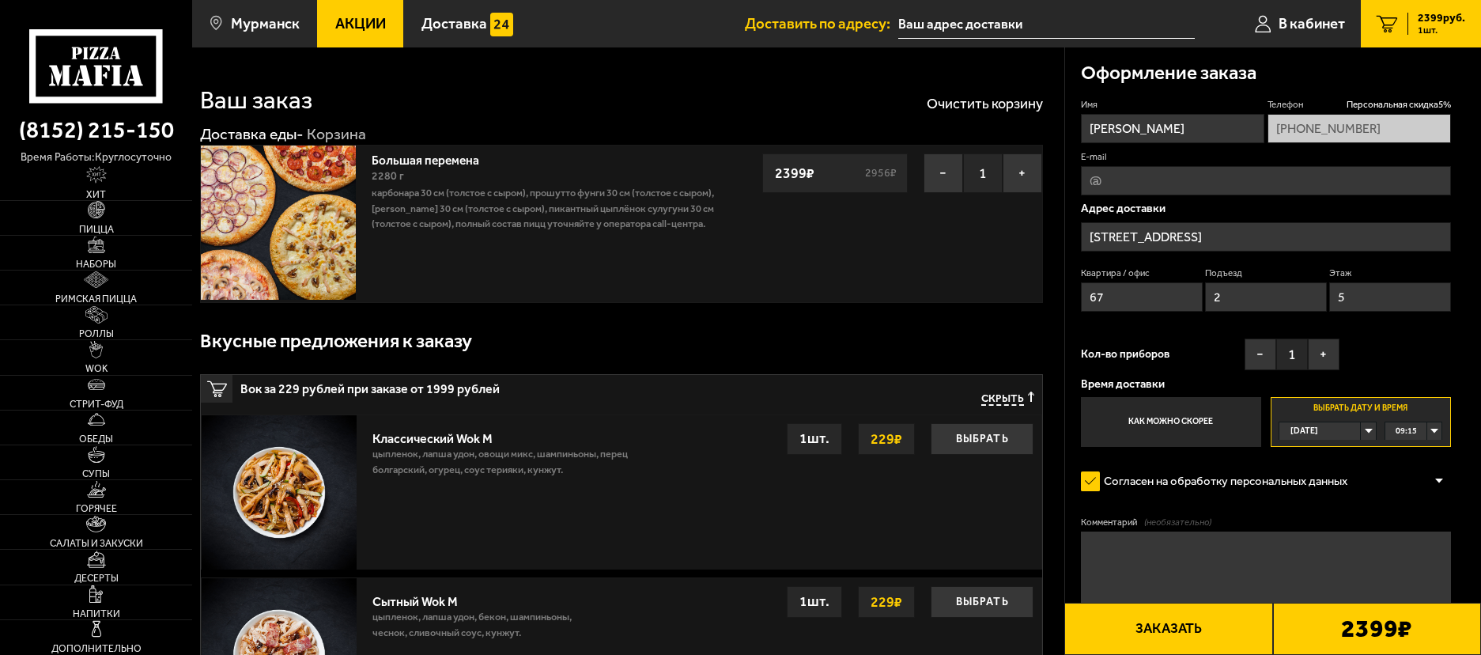
click at [1431, 432] on div "09:15" at bounding box center [1414, 430] width 57 height 17
click at [1421, 582] on li "11:00" at bounding box center [1413, 584] width 55 height 19
drag, startPoint x: 1186, startPoint y: 292, endPoint x: 1011, endPoint y: 293, distance: 175.6
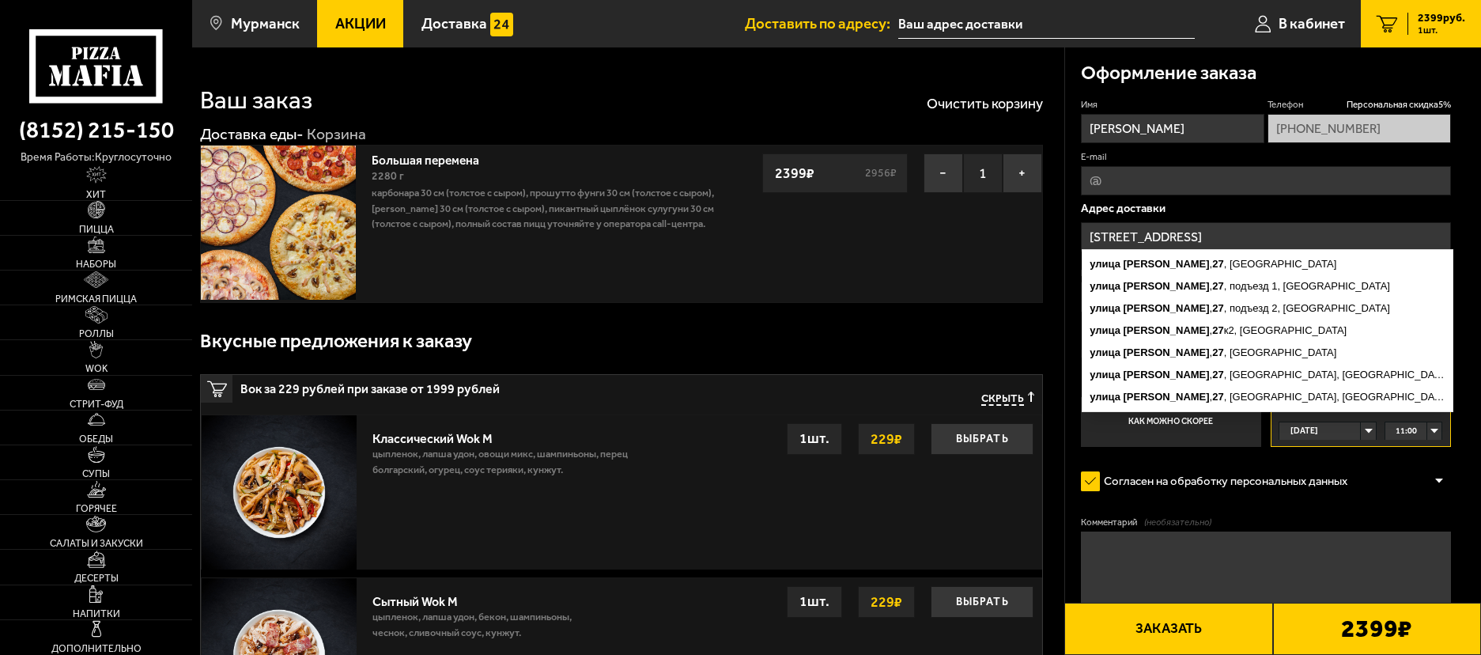
drag, startPoint x: 1233, startPoint y: 232, endPoint x: 746, endPoint y: 270, distance: 488.6
click at [1230, 231] on input "[STREET_ADDRESS]" at bounding box center [1266, 236] width 370 height 29
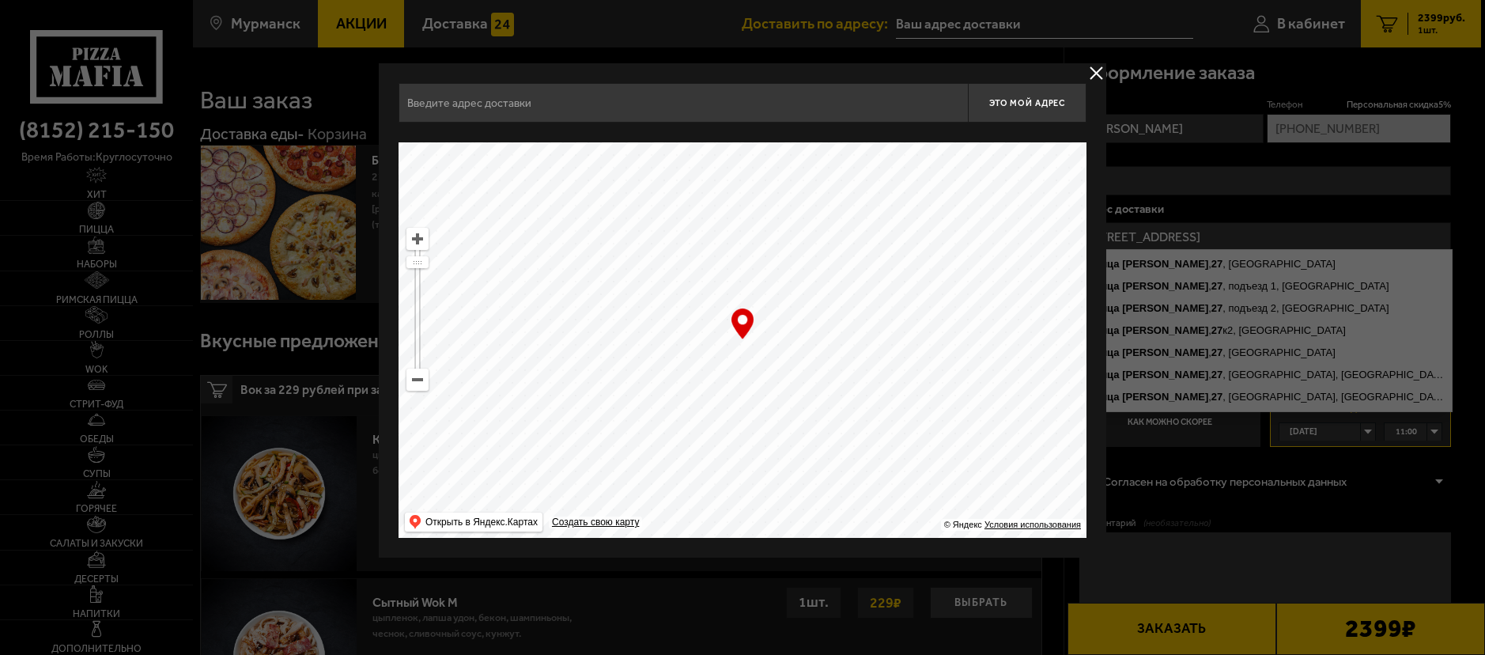
click at [645, 100] on input "text" at bounding box center [683, 103] width 569 height 40
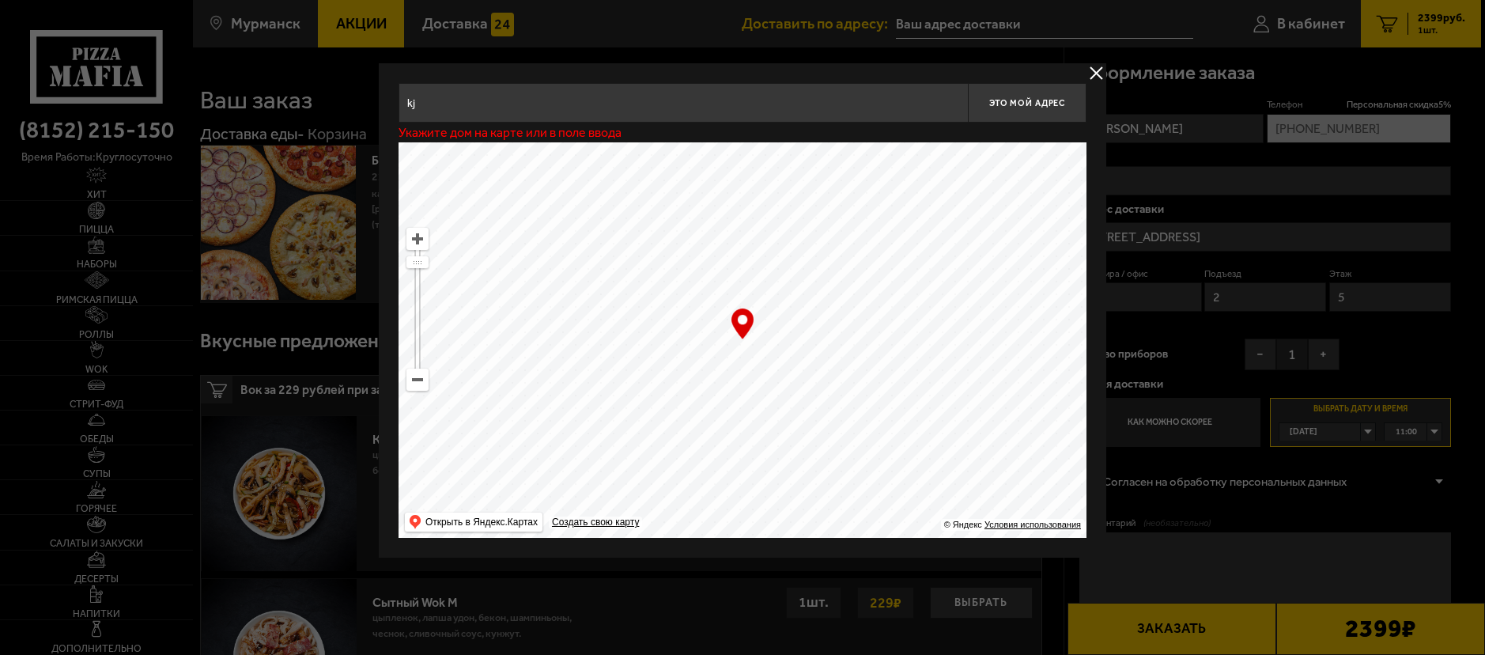
type input "k"
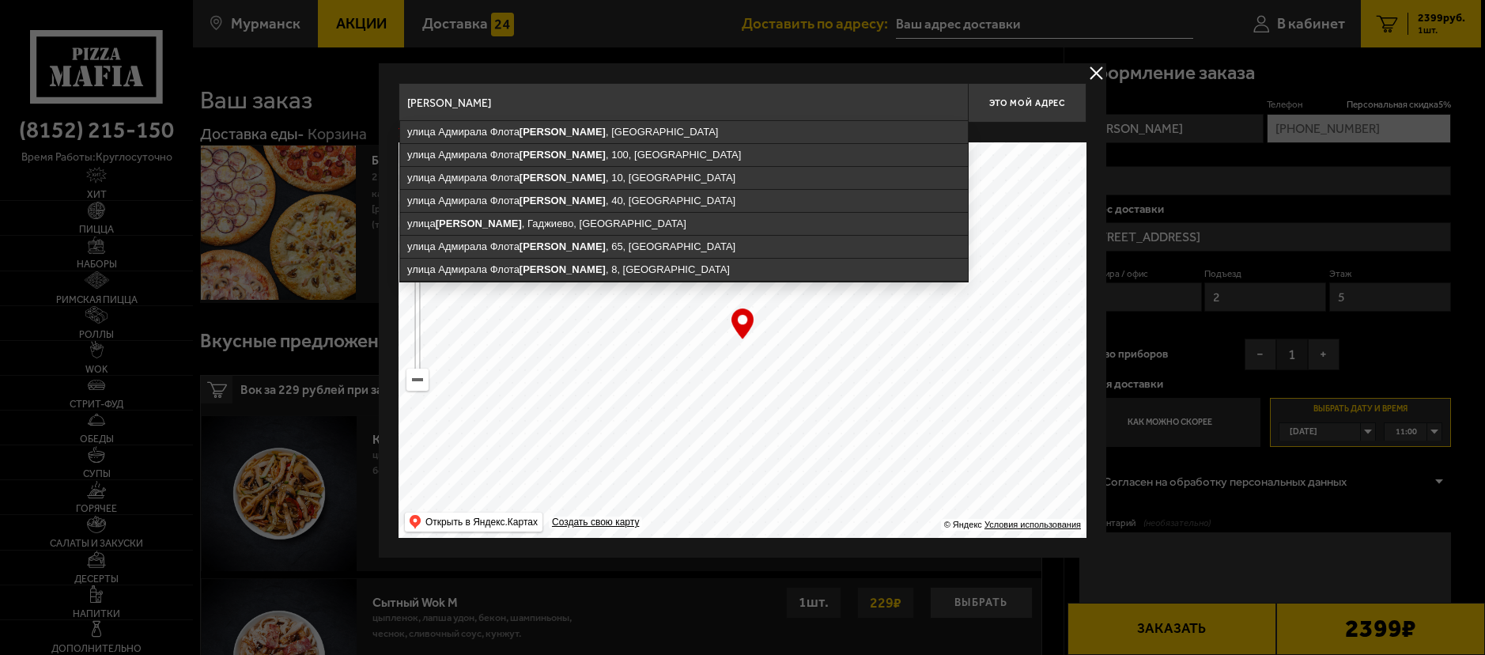
click at [530, 100] on input "[PERSON_NAME]" at bounding box center [683, 103] width 569 height 40
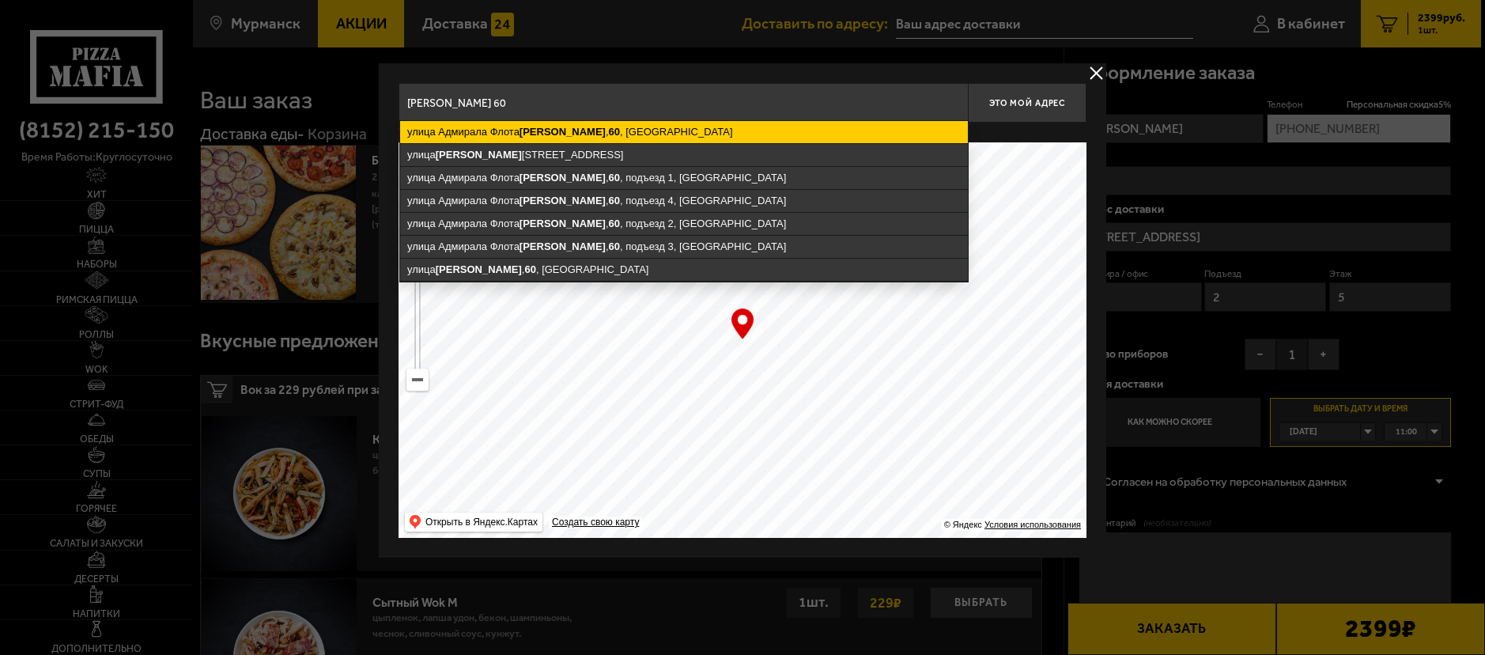
click at [508, 130] on ymaps "[STREET_ADDRESS][PERSON_NAME]" at bounding box center [684, 132] width 568 height 22
type input "[STREET_ADDRESS][PERSON_NAME]"
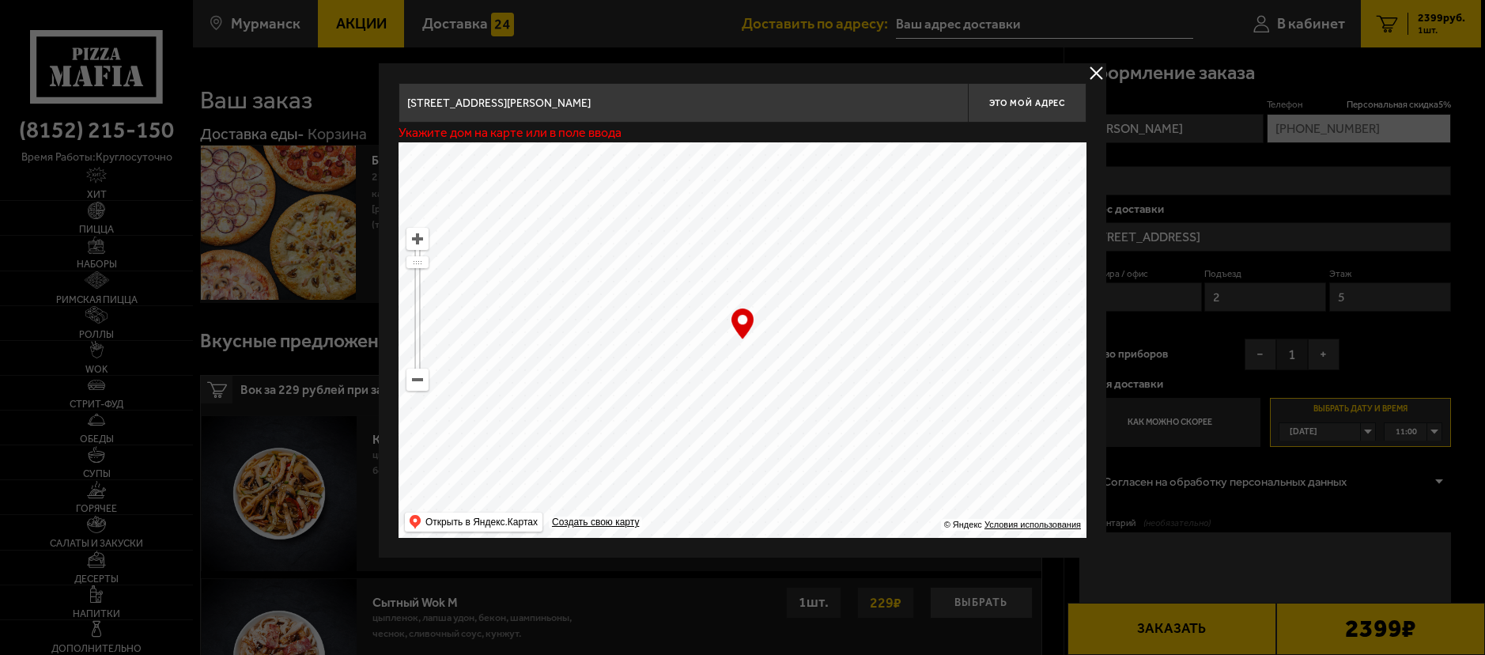
type input "[STREET_ADDRESS][PERSON_NAME]"
click at [1033, 102] on span "Это мой адрес" at bounding box center [1027, 103] width 76 height 10
type input "[STREET_ADDRESS][PERSON_NAME]"
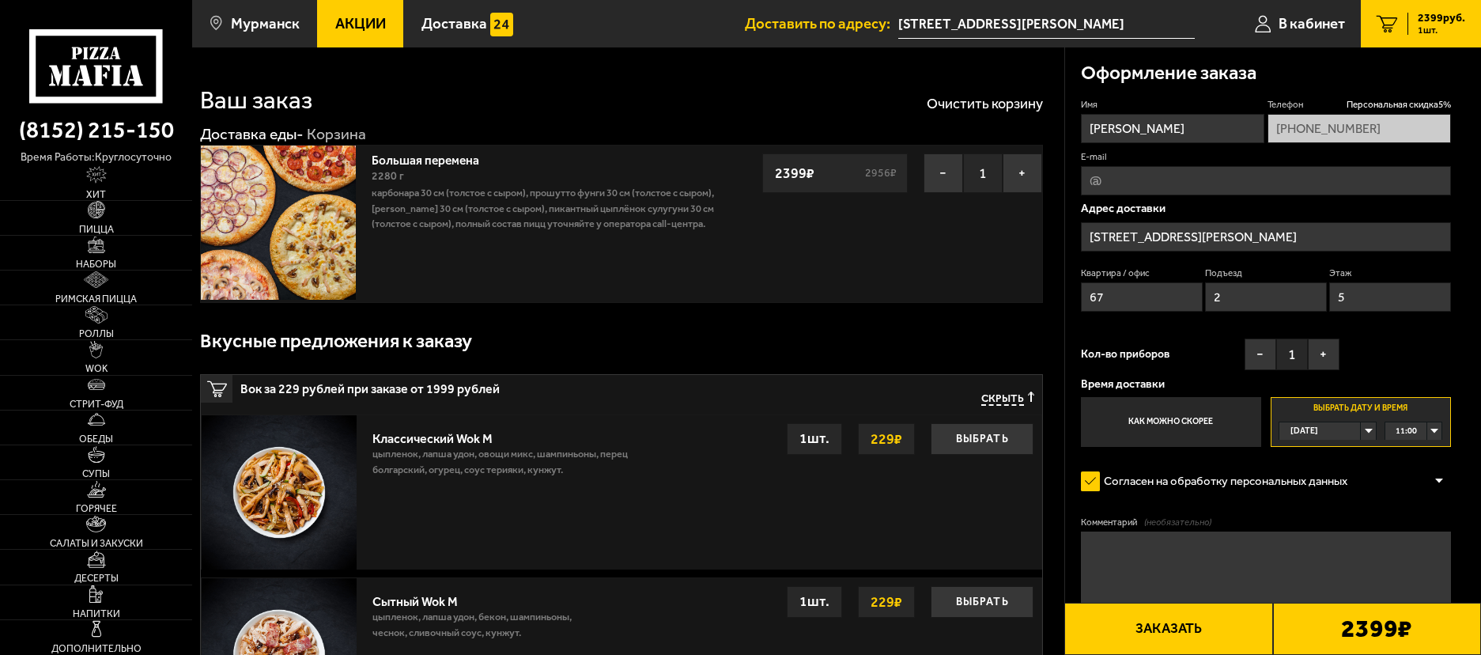
drag, startPoint x: 1121, startPoint y: 294, endPoint x: 1072, endPoint y: 293, distance: 48.3
click at [1072, 293] on div "Оформление заказа Имя [PERSON_NAME] скидка 5 % [PHONE_NUMBER] E-mail Адрес дост…" at bounding box center [1273, 373] width 417 height 652
click at [1176, 297] on div "Квартира / офис 67 Подъезд 2 Этаж 5" at bounding box center [1266, 293] width 370 height 52
type input "1"
drag, startPoint x: 1147, startPoint y: 302, endPoint x: 1025, endPoint y: 289, distance: 122.4
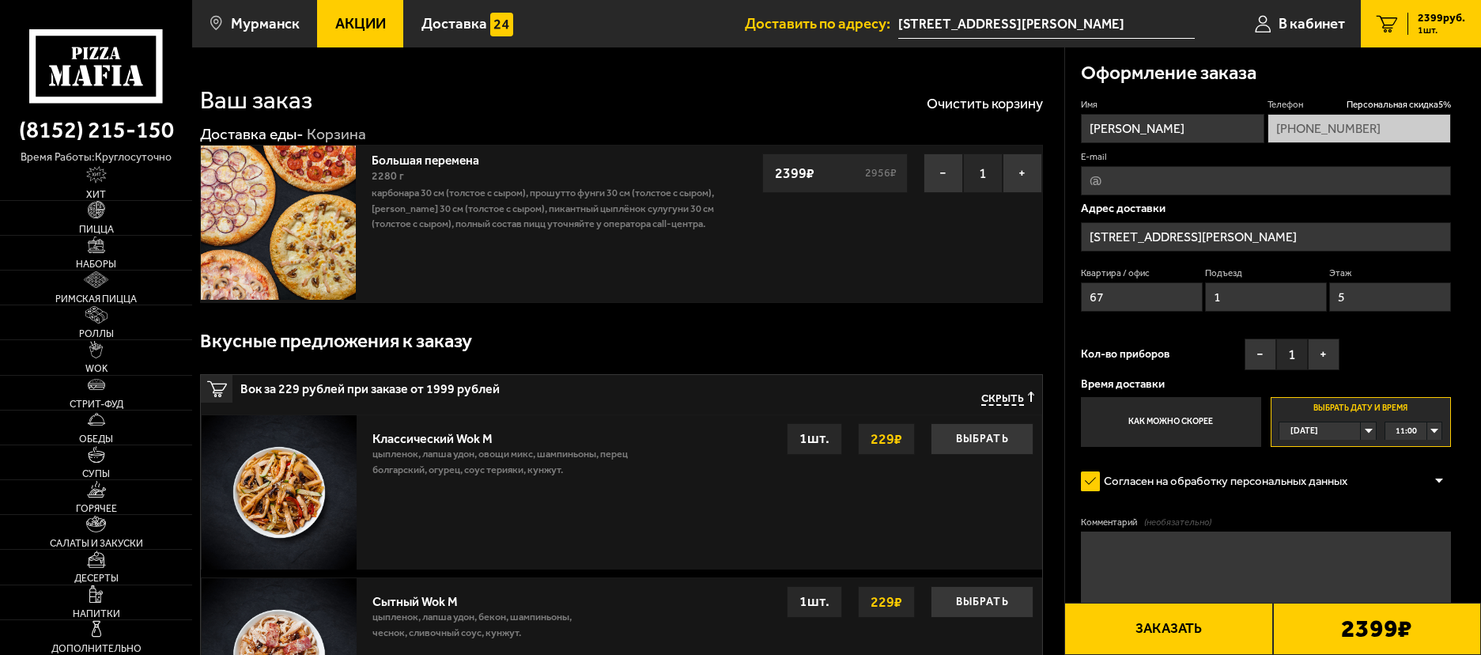
type input "7"
drag, startPoint x: 1355, startPoint y: 297, endPoint x: 1259, endPoint y: 285, distance: 97.2
click at [1259, 285] on div "Квартира / офис 7 Подъезд 1 Этаж 5" at bounding box center [1266, 293] width 370 height 52
type input "3"
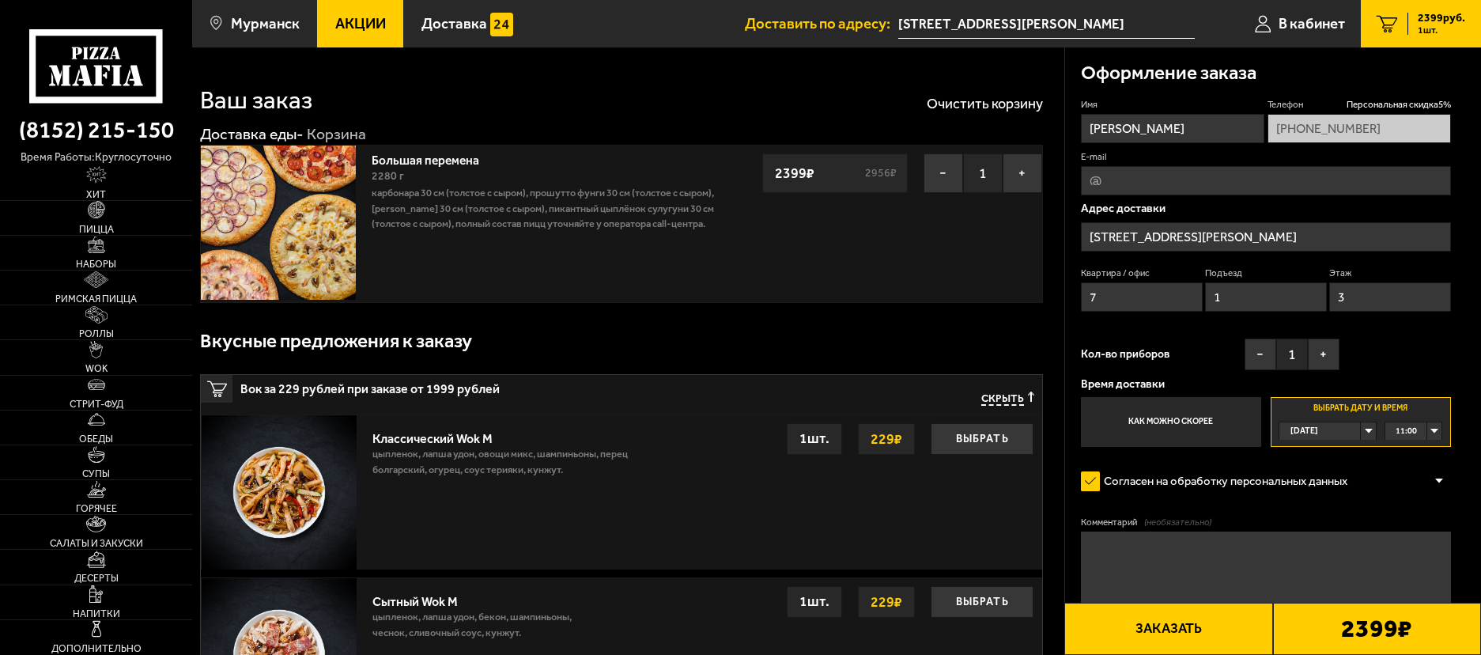
click at [1404, 372] on div "Имя [PERSON_NAME] скидка 5 % [PHONE_NUMBER] E-mail [GEOGRAPHIC_DATA] [GEOGRAPHI…" at bounding box center [1266, 272] width 370 height 348
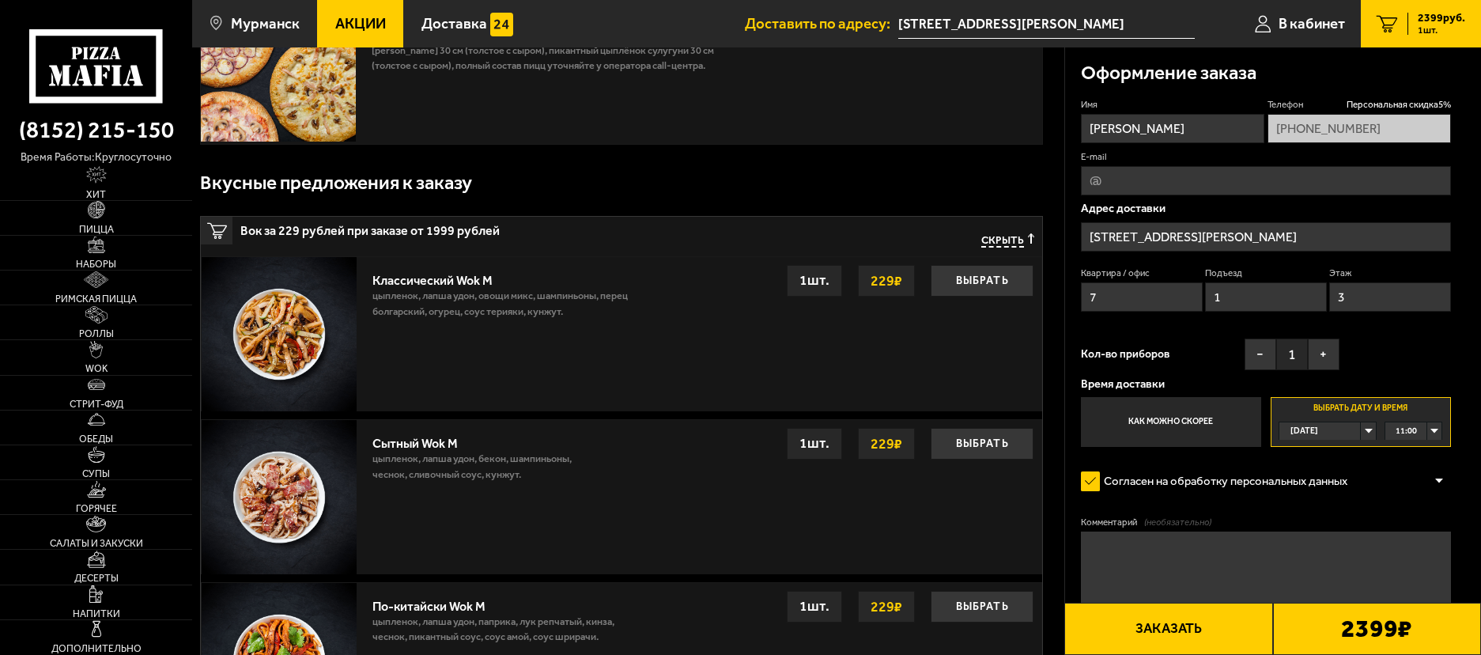
scroll to position [79, 0]
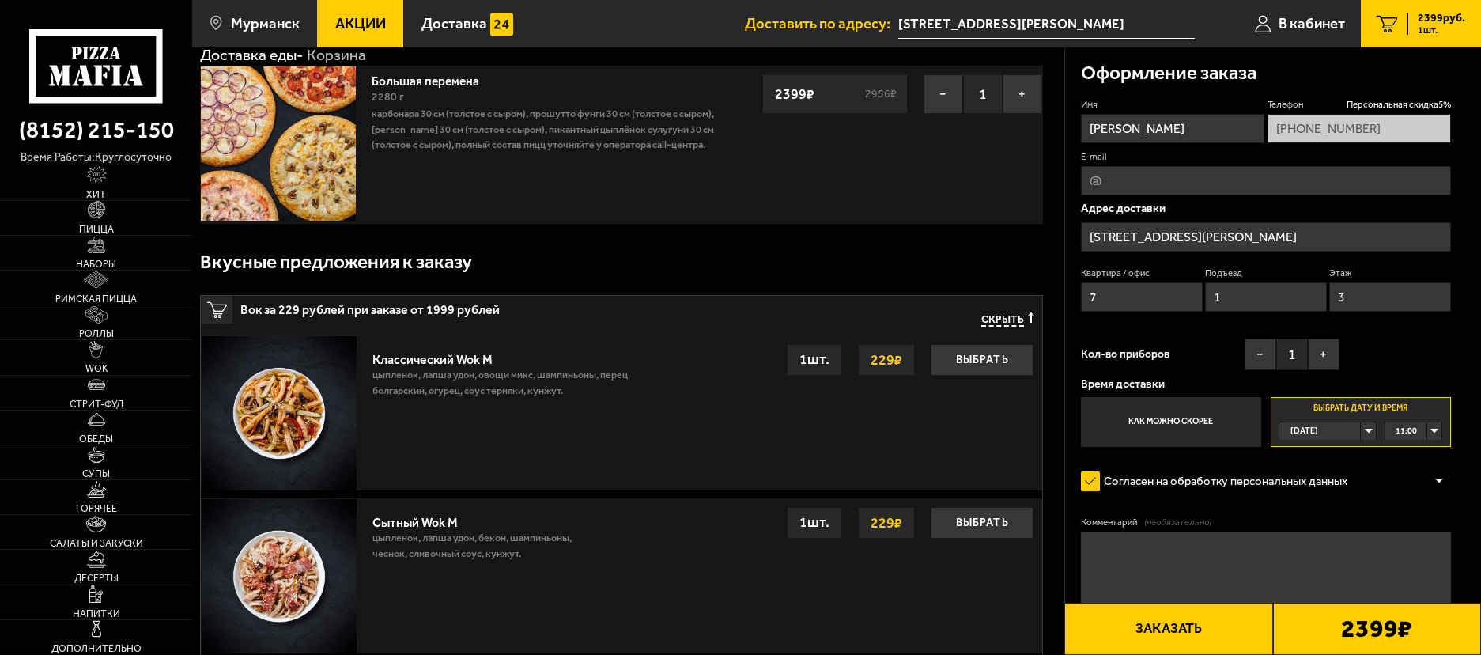
click at [1176, 544] on textarea "Комментарий (необязательно)" at bounding box center [1266, 569] width 370 height 77
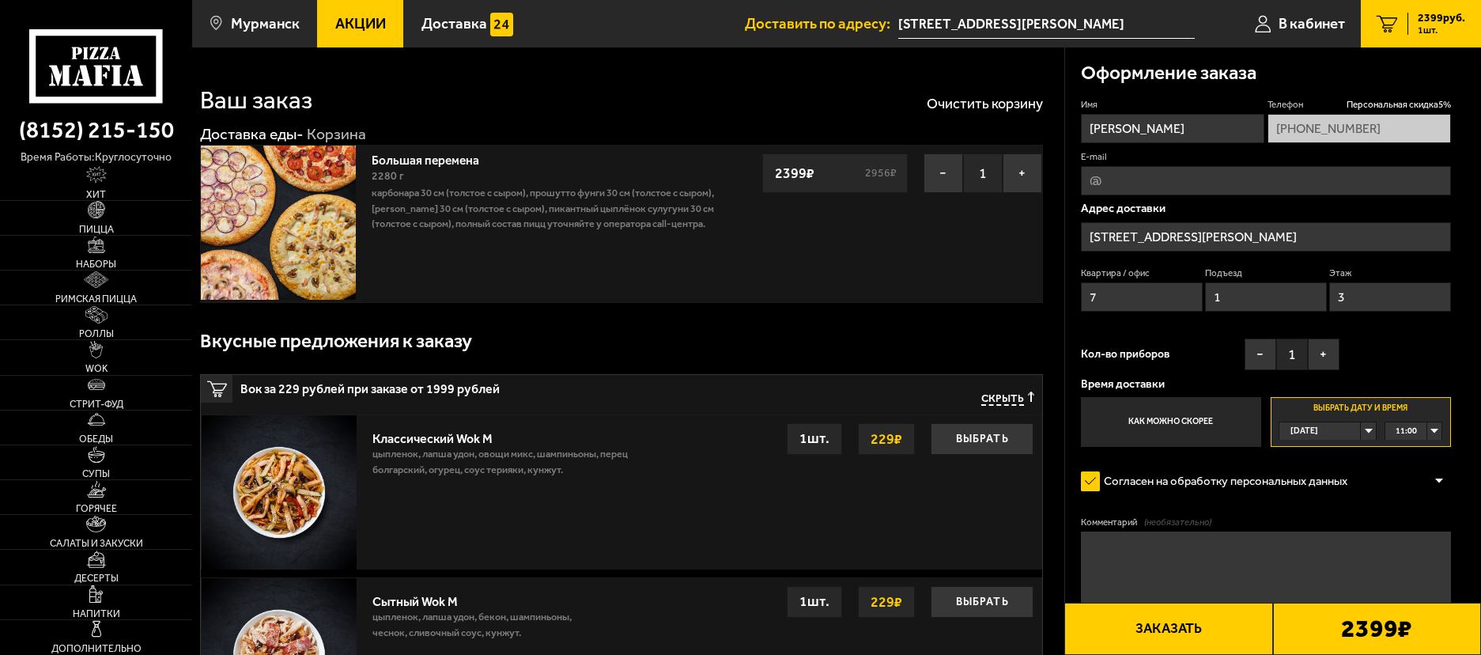
drag, startPoint x: 1480, startPoint y: 153, endPoint x: 1484, endPoint y: 197, distance: 44.5
click at [1147, 552] on textarea "Комментарий (необязательно)" at bounding box center [1266, 569] width 370 height 77
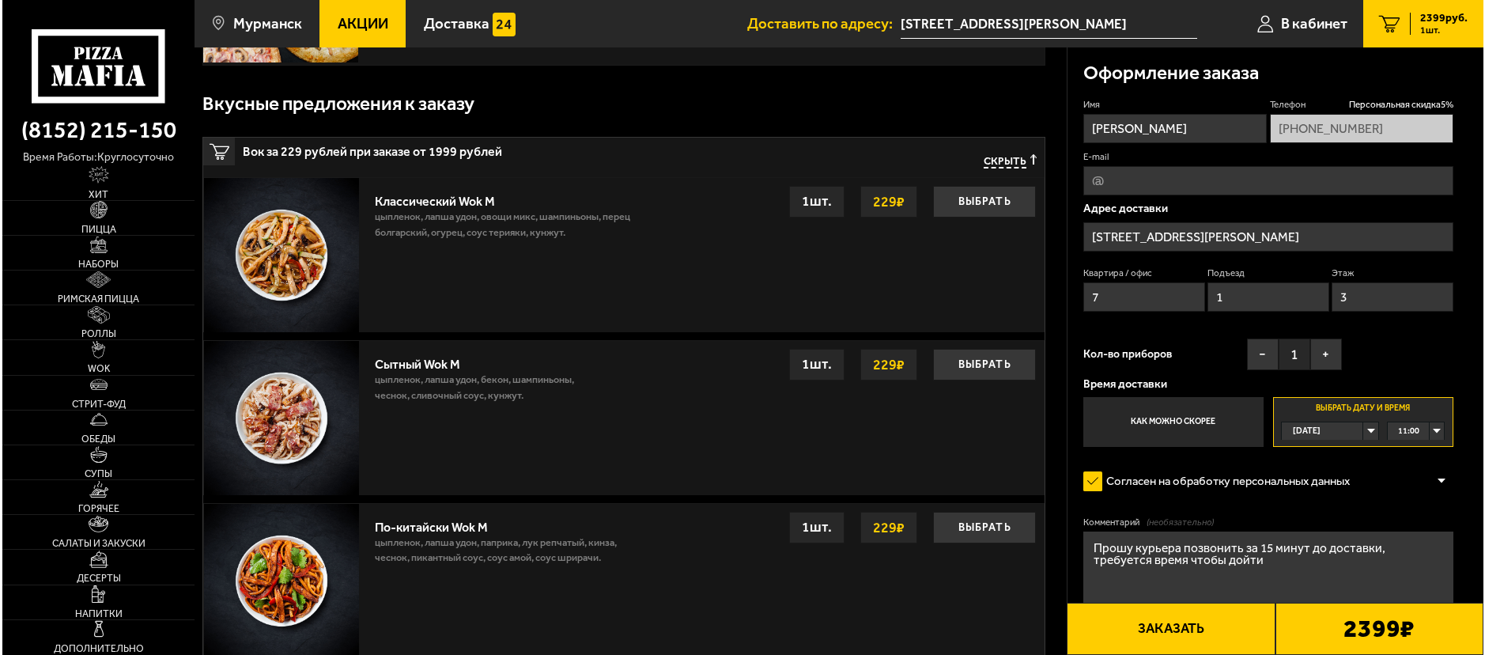
scroll to position [316, 0]
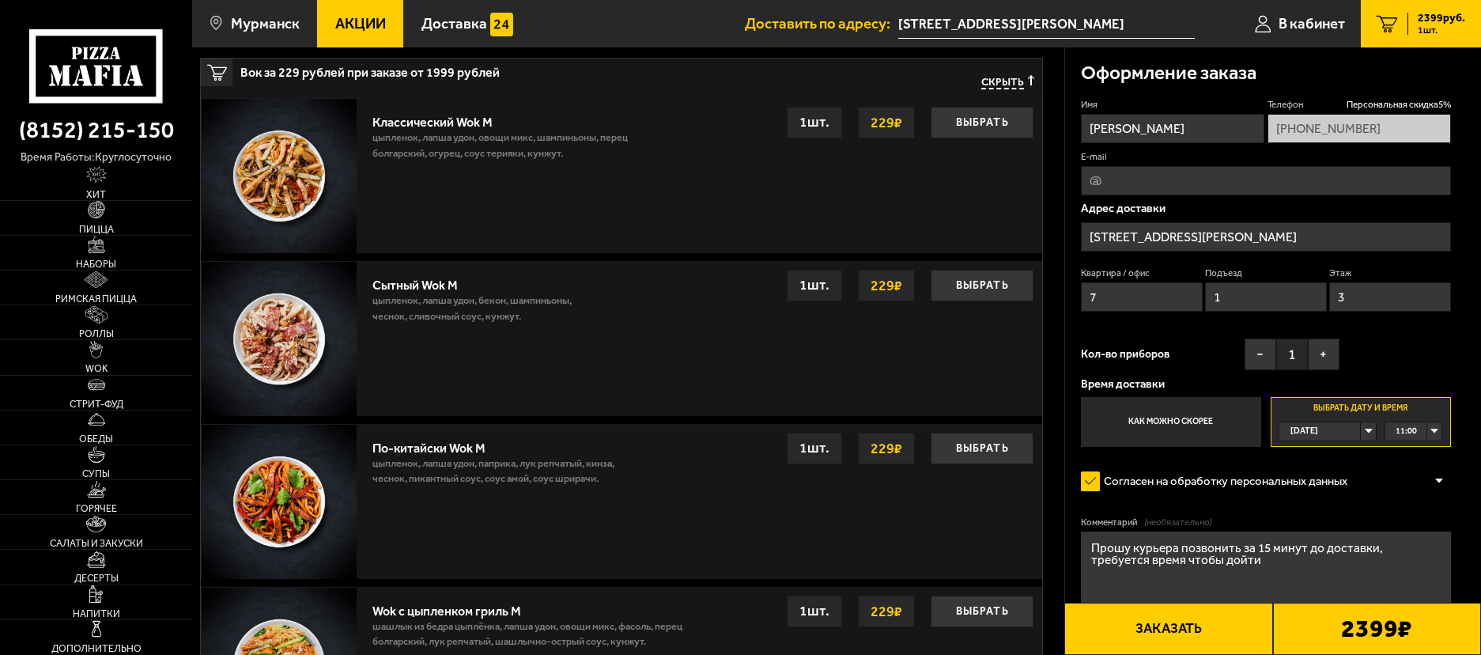
type textarea "Прошу курьера позвонить за 15 минут до доставки, требуется время чтобы дойти"
click at [1234, 638] on button "Заказать" at bounding box center [1168, 629] width 208 height 52
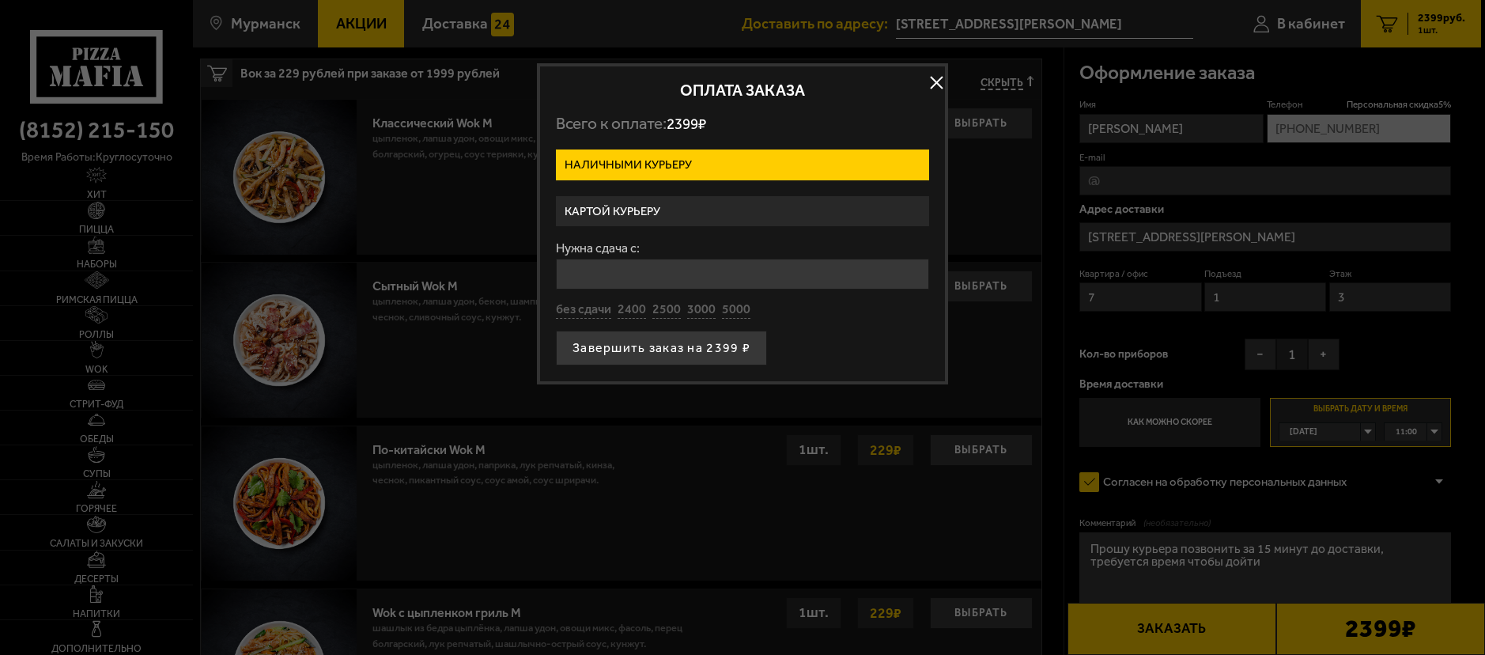
click at [758, 220] on label "Картой курьеру" at bounding box center [742, 211] width 373 height 31
click at [0, 0] on input "Картой курьеру" at bounding box center [0, 0] width 0 height 0
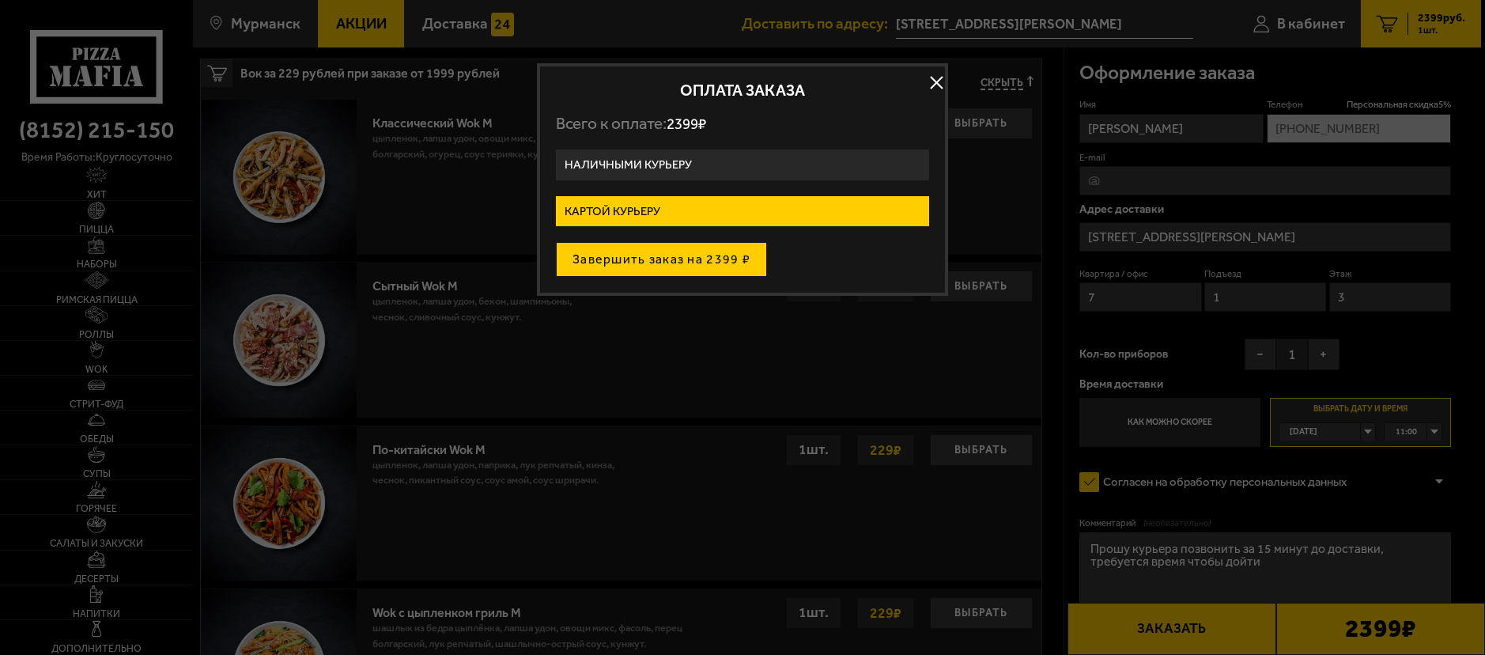
click at [701, 256] on button "Завершить заказ на 2399 ₽" at bounding box center [661, 259] width 211 height 35
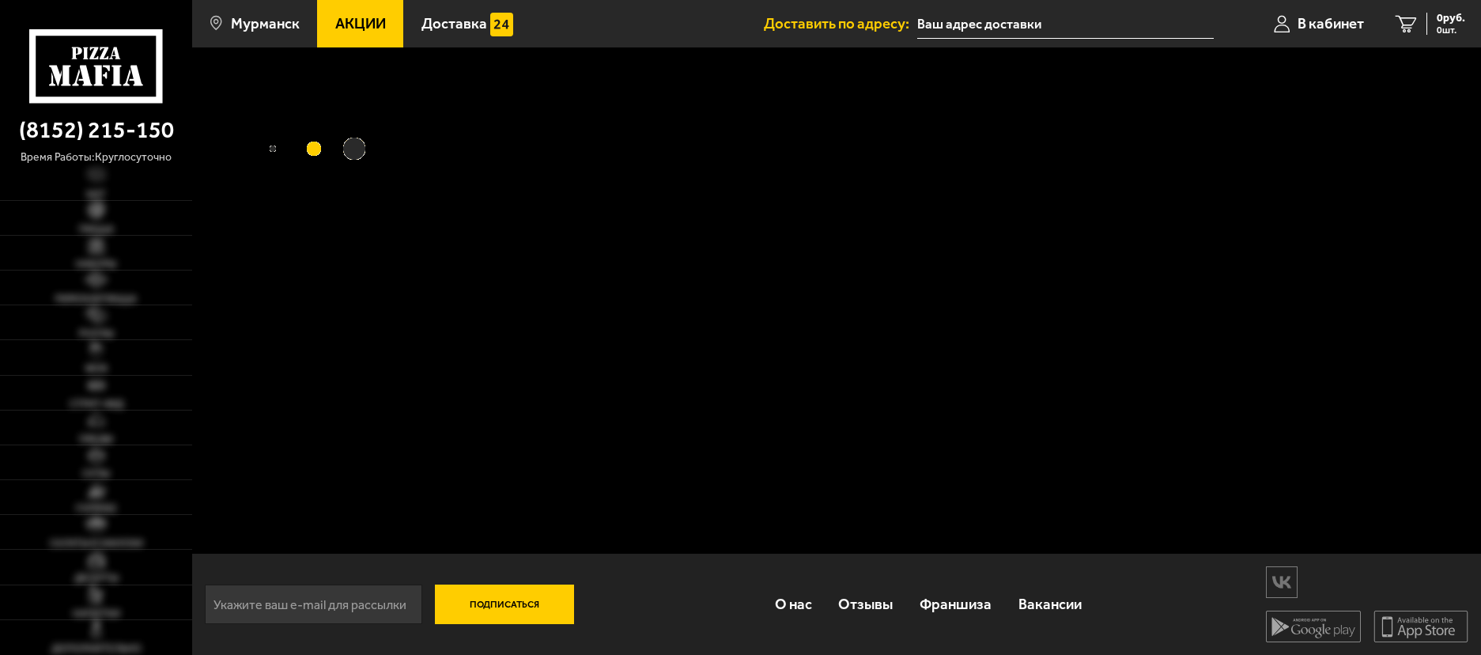
type input "[STREET_ADDRESS]"
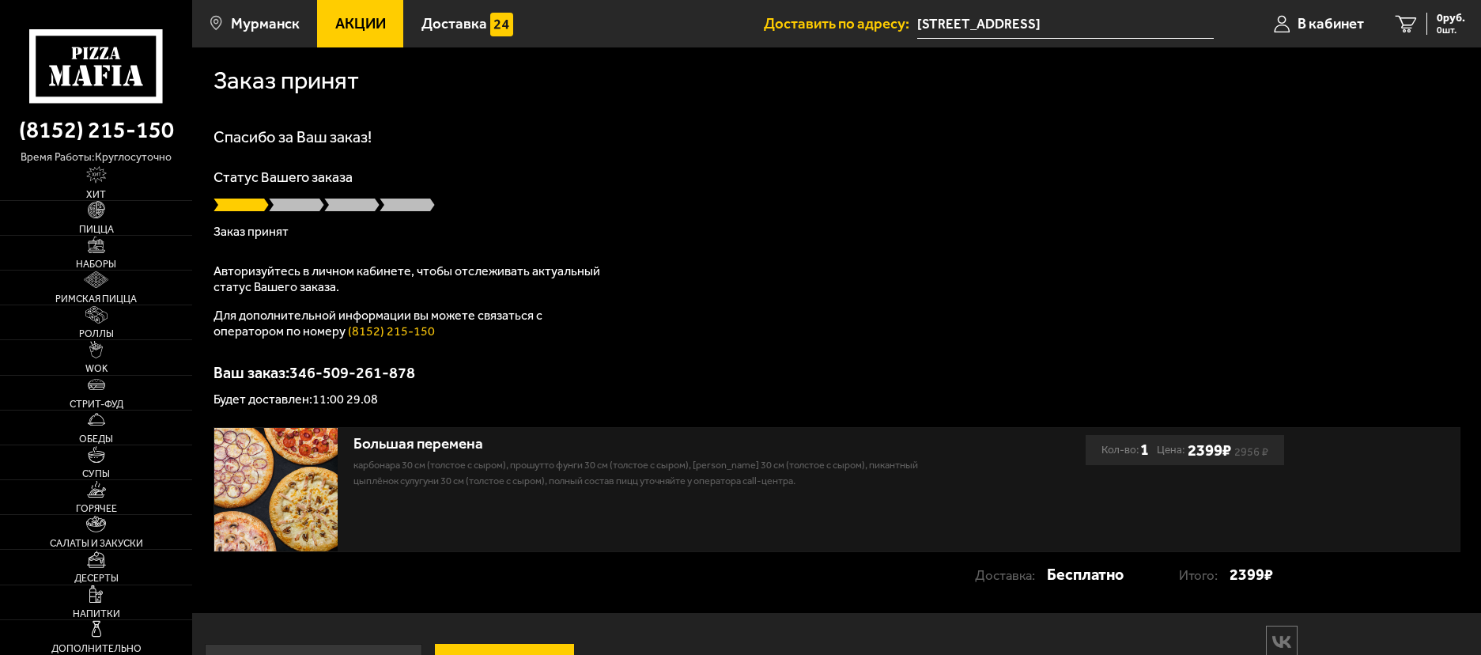
scroll to position [61, 0]
